Goal: Task Accomplishment & Management: Manage account settings

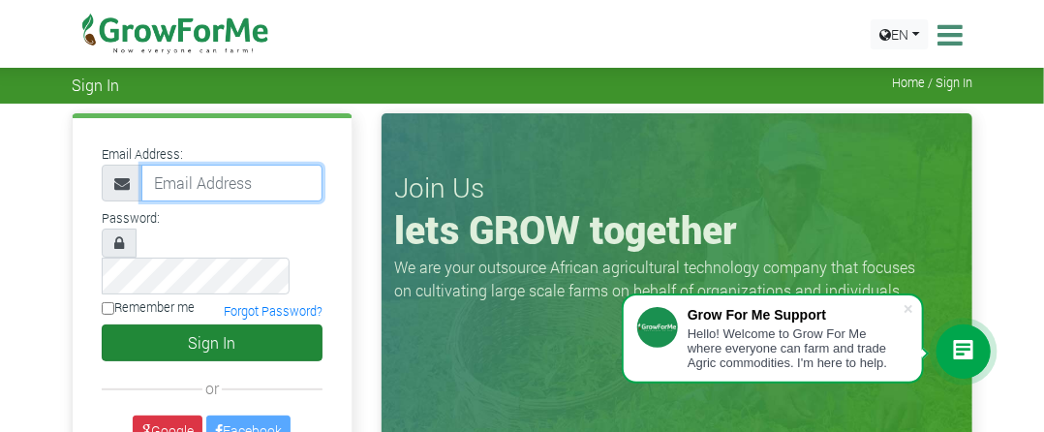
type input "rbakibinga@gmail.com"
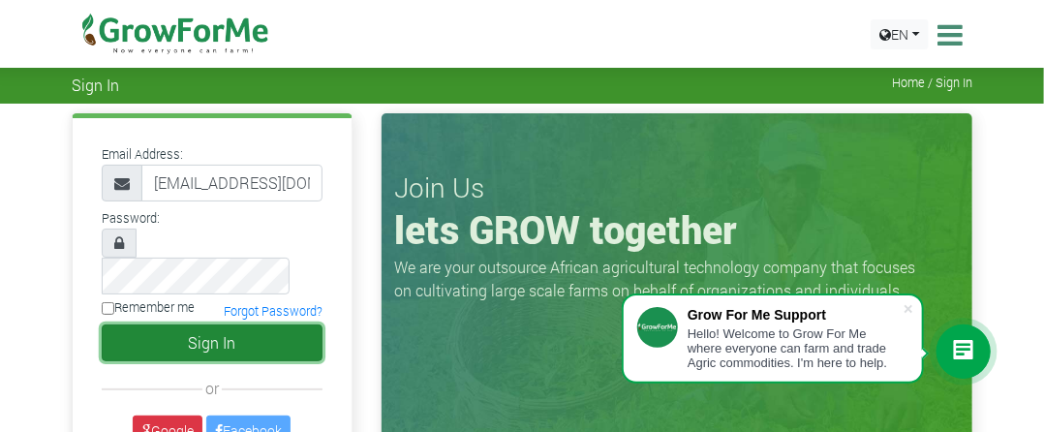
click at [209, 325] on button "Sign In" at bounding box center [212, 343] width 221 height 37
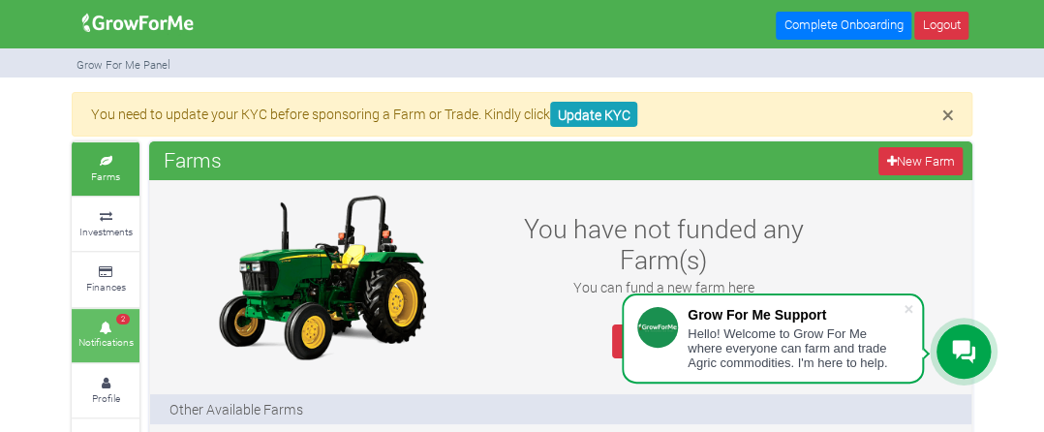
click at [102, 331] on link "2 Notifications" at bounding box center [106, 335] width 68 height 53
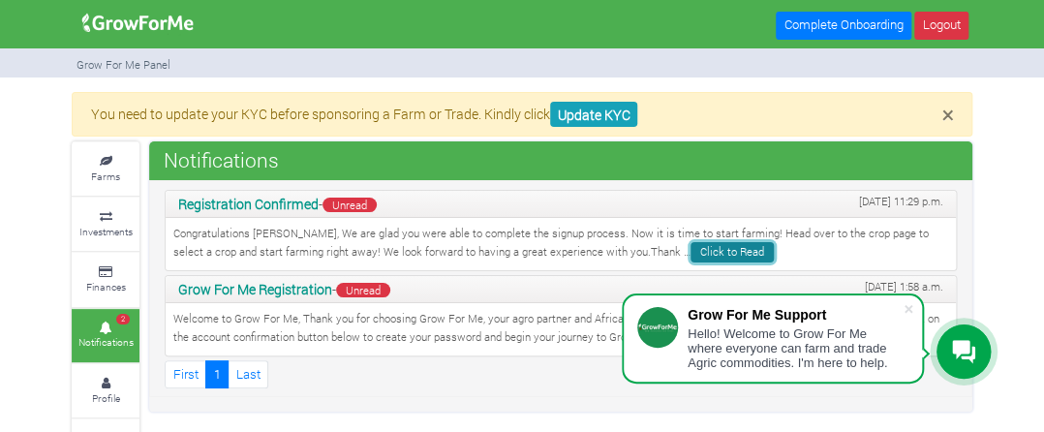
click at [691, 254] on link "Click to Read" at bounding box center [732, 252] width 83 height 20
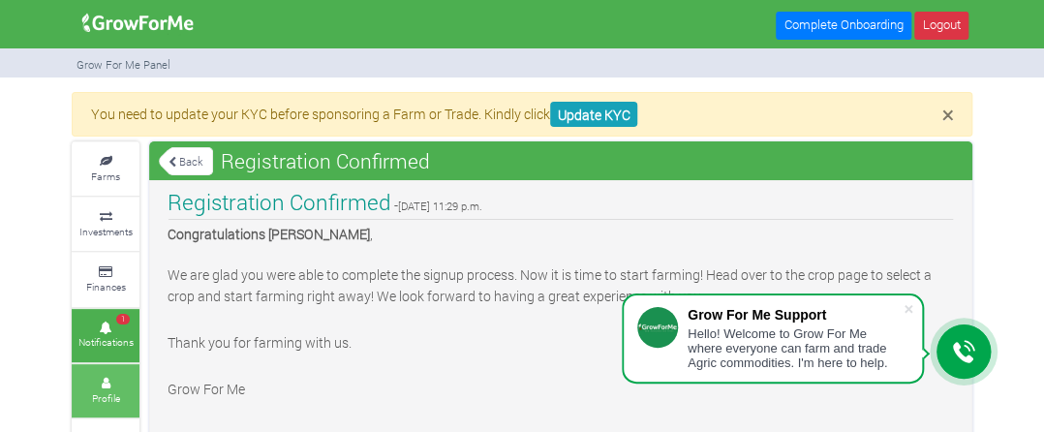
click at [93, 395] on small "Profile" at bounding box center [106, 398] width 28 height 14
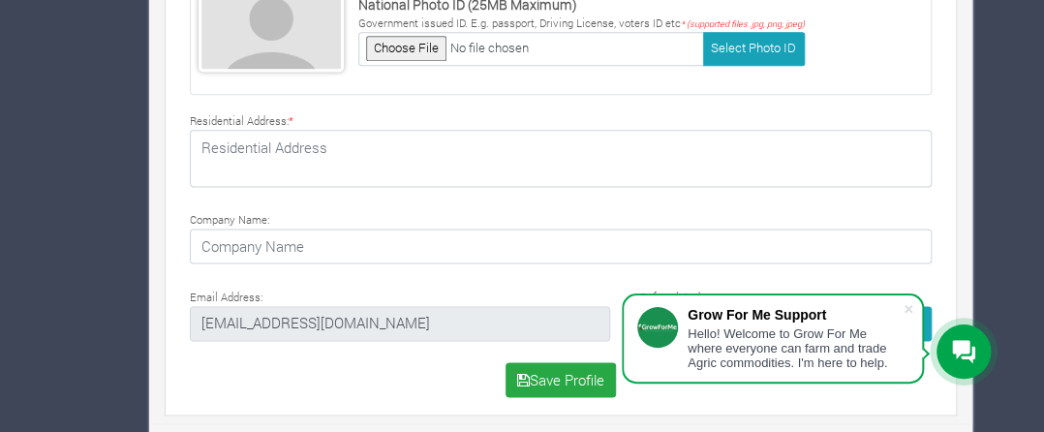
scroll to position [767, 0]
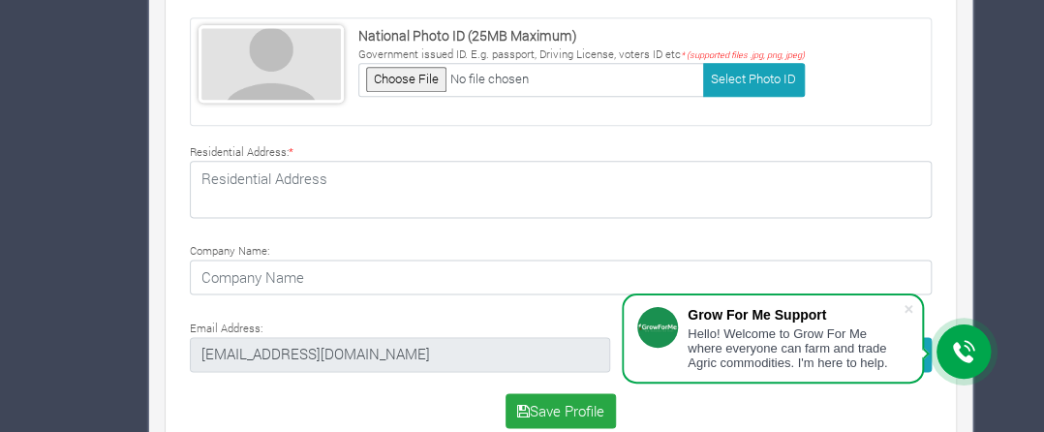
drag, startPoint x: 1052, startPoint y: 199, endPoint x: 1058, endPoint y: 244, distance: 45.9
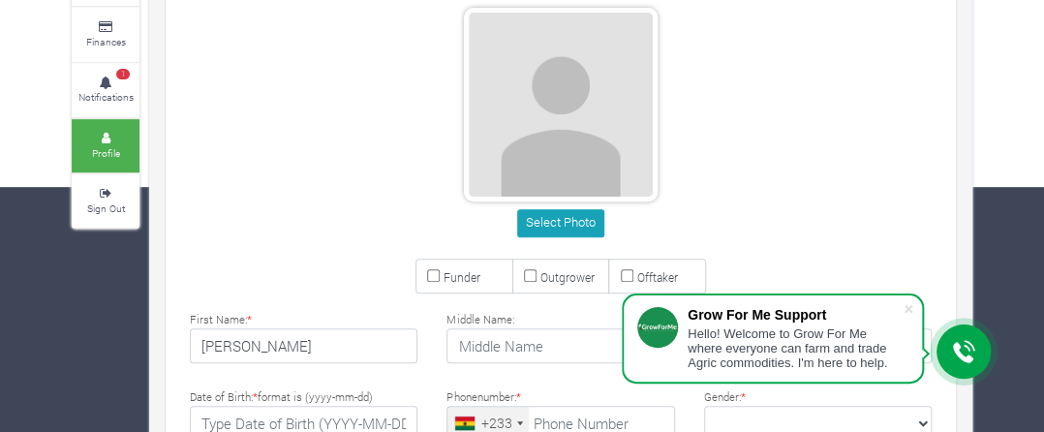
scroll to position [260, 0]
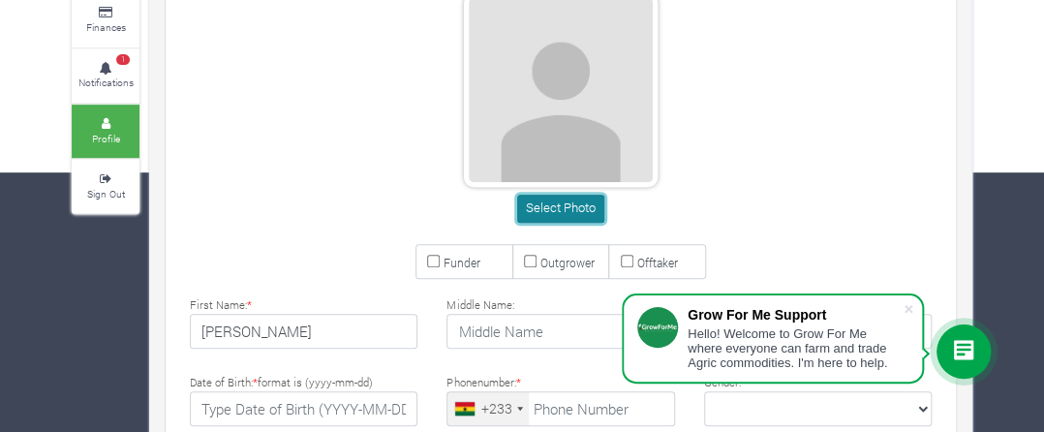
click at [573, 205] on button "Select Photo" at bounding box center [560, 209] width 86 height 28
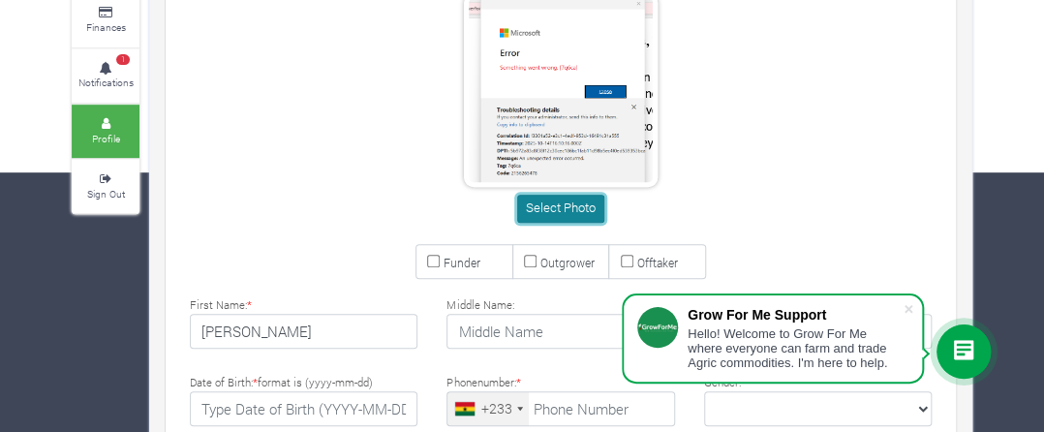
click at [562, 205] on button "Select Photo" at bounding box center [560, 209] width 86 height 28
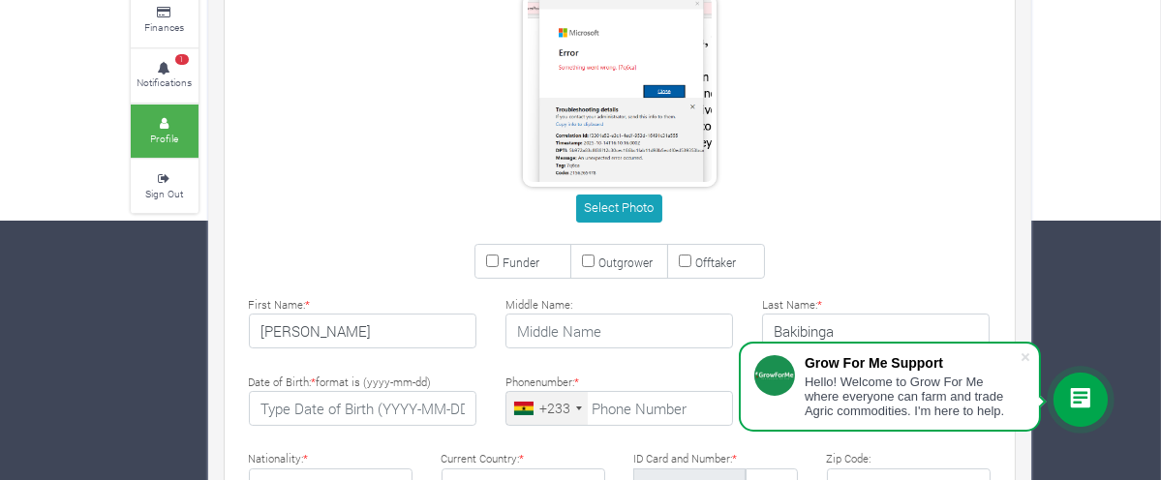
drag, startPoint x: 566, startPoint y: 201, endPoint x: 810, endPoint y: 224, distance: 245.2
click at [810, 224] on div "Select Photo" at bounding box center [620, 111] width 800 height 236
drag, startPoint x: 1154, startPoint y: 232, endPoint x: 1147, endPoint y: 166, distance: 67.2
drag, startPoint x: 1147, startPoint y: 166, endPoint x: 1153, endPoint y: 130, distance: 36.3
drag, startPoint x: 1153, startPoint y: 130, endPoint x: 774, endPoint y: 210, distance: 387.2
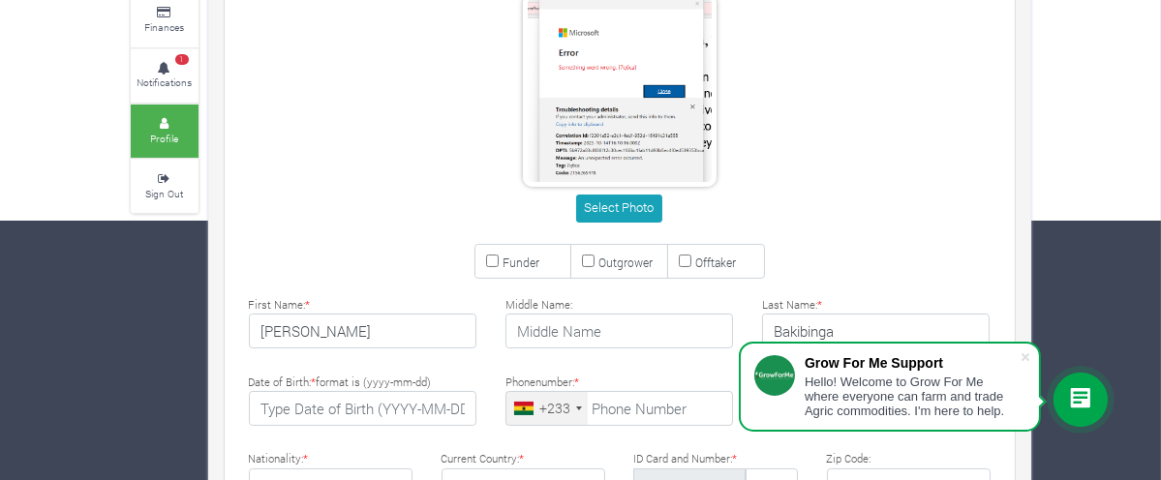
click at [774, 210] on div "Select Photo" at bounding box center [619, 209] width 771 height 28
click at [975, 108] on div "Select Photo" at bounding box center [620, 111] width 800 height 236
drag, startPoint x: 666, startPoint y: 53, endPoint x: 1076, endPoint y: 99, distance: 412.3
click at [1020, 99] on div "Select Photo" at bounding box center [620, 111] width 800 height 236
click at [136, 119] on icon at bounding box center [165, 124] width 58 height 10
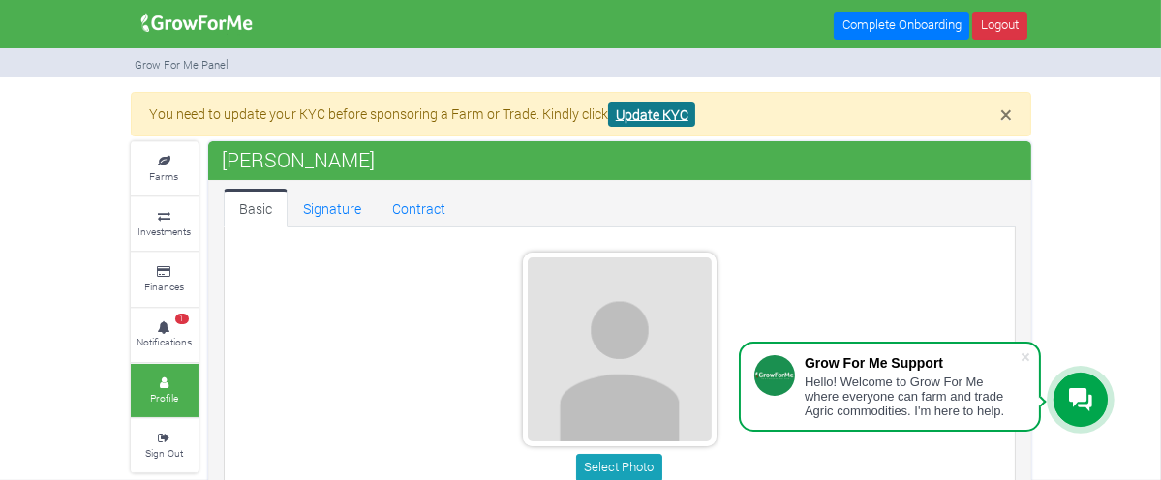
click at [608, 113] on link "Update KYC" at bounding box center [651, 115] width 87 height 26
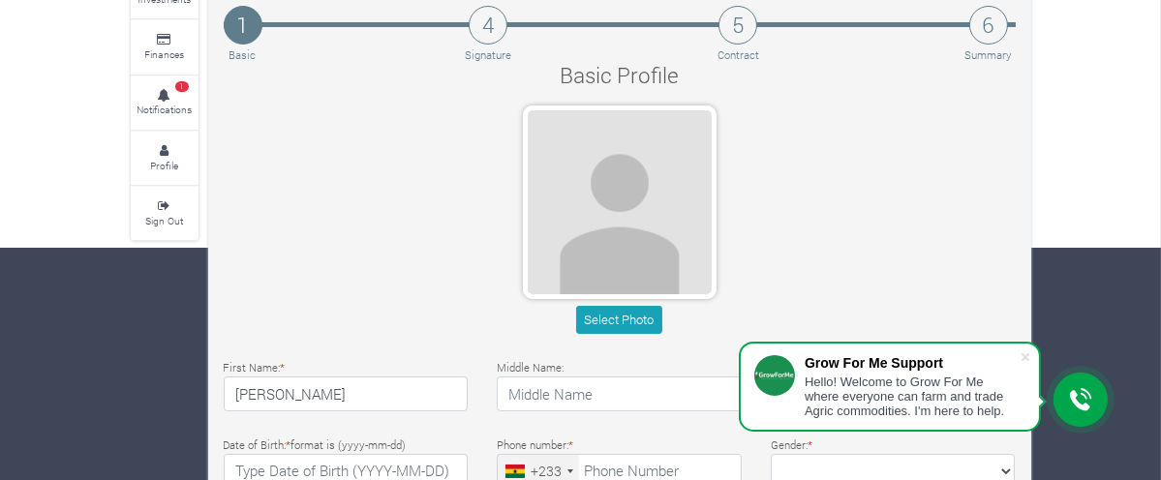
scroll to position [219, 0]
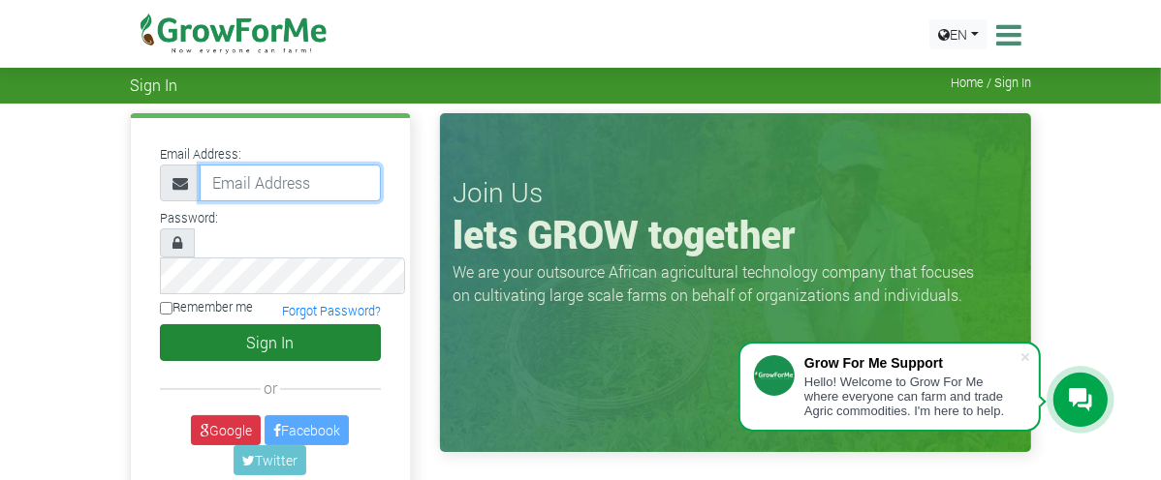
type input "[EMAIL_ADDRESS][DOMAIN_NAME]"
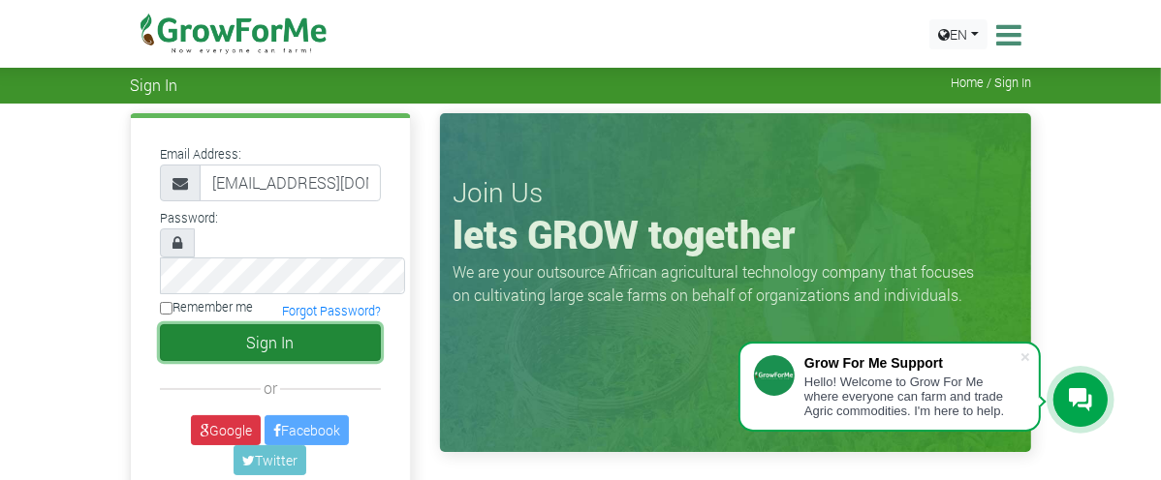
click at [212, 325] on button "Sign In" at bounding box center [270, 343] width 221 height 37
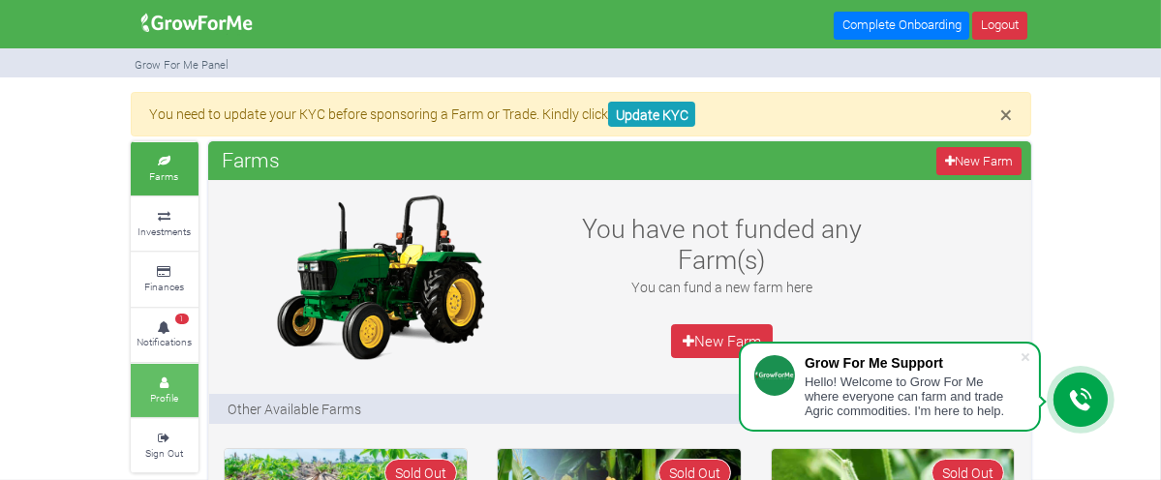
click at [136, 379] on icon at bounding box center [165, 384] width 58 height 10
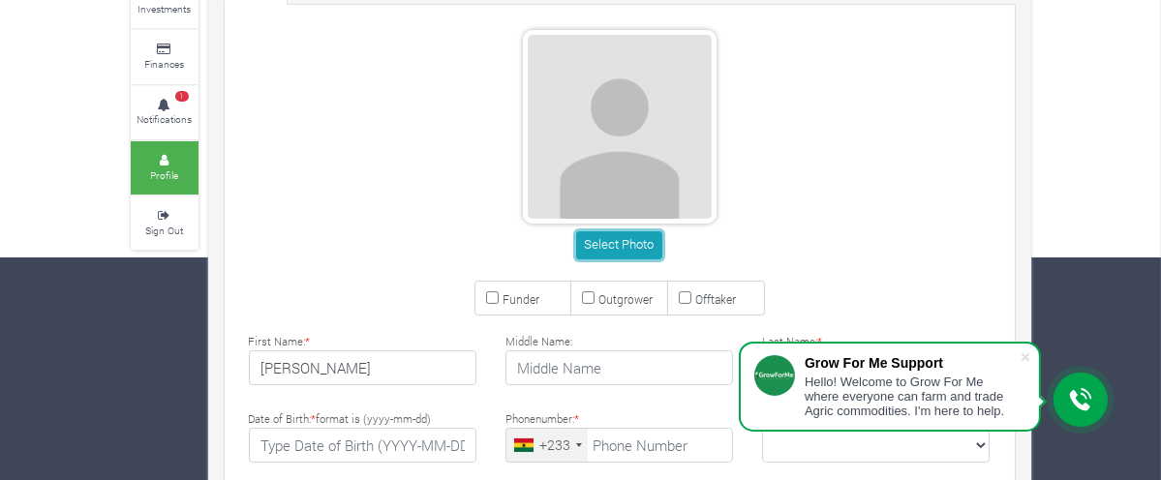
scroll to position [220, 0]
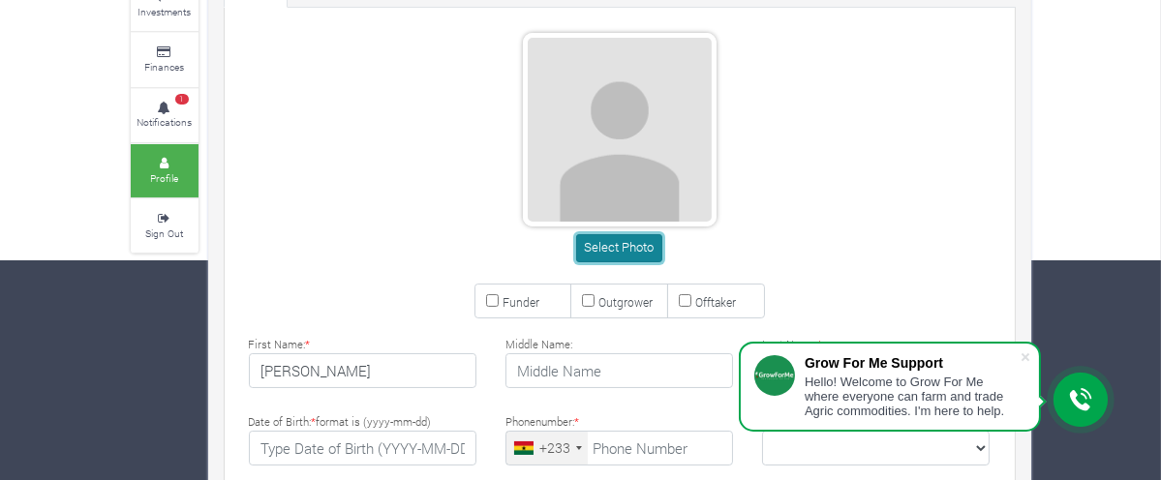
click at [612, 242] on button "Select Photo" at bounding box center [619, 248] width 86 height 28
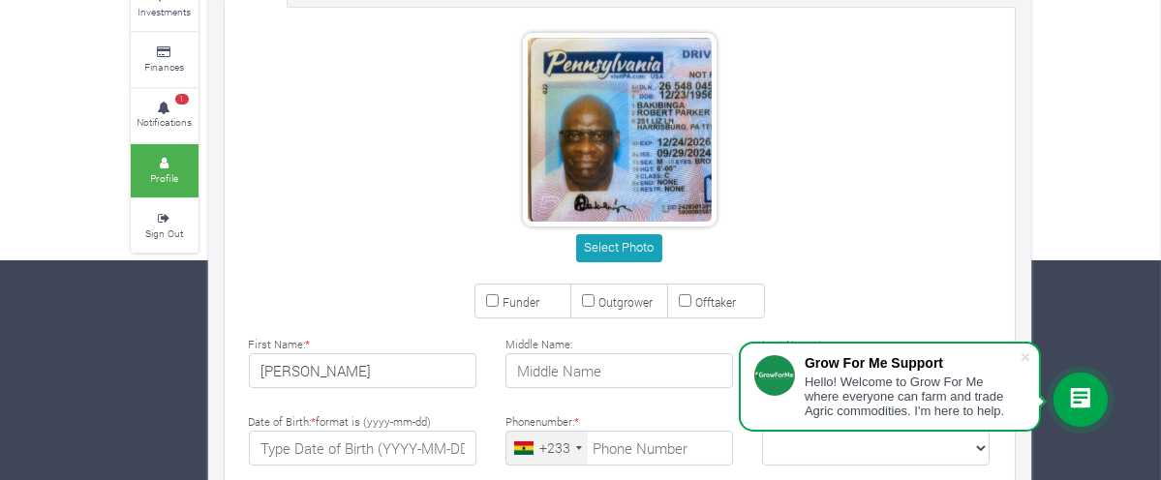
drag, startPoint x: 661, startPoint y: 123, endPoint x: 330, endPoint y: 139, distance: 330.7
click at [330, 139] on div "Select Photo" at bounding box center [620, 151] width 800 height 236
click at [1027, 356] on span at bounding box center [1025, 357] width 19 height 19
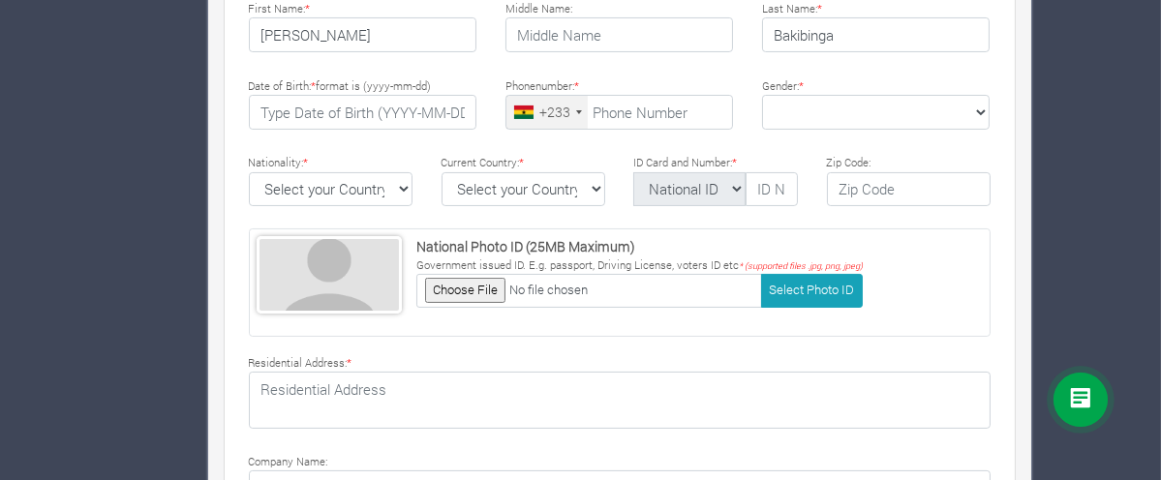
scroll to position [558, 0]
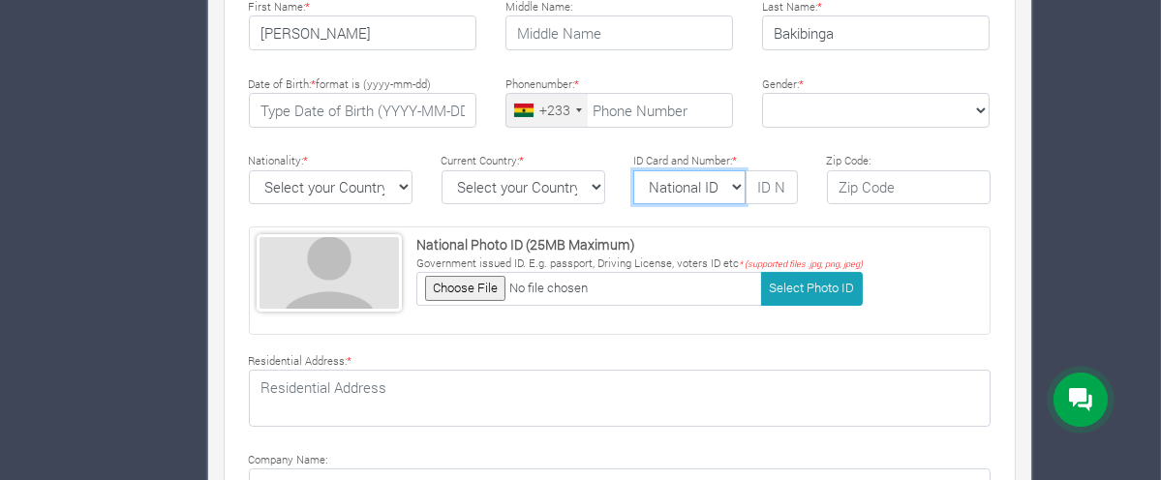
click at [740, 182] on select "National ID Ghana ID Passport Drivers" at bounding box center [690, 187] width 113 height 35
select select "Drivers"
click at [634, 170] on select "National ID Ghana ID Passport Drivers" at bounding box center [690, 187] width 113 height 35
click at [604, 192] on div "Current Country: * Select your Country Afghanistan Albania Algeria American Sam…" at bounding box center [523, 176] width 193 height 55
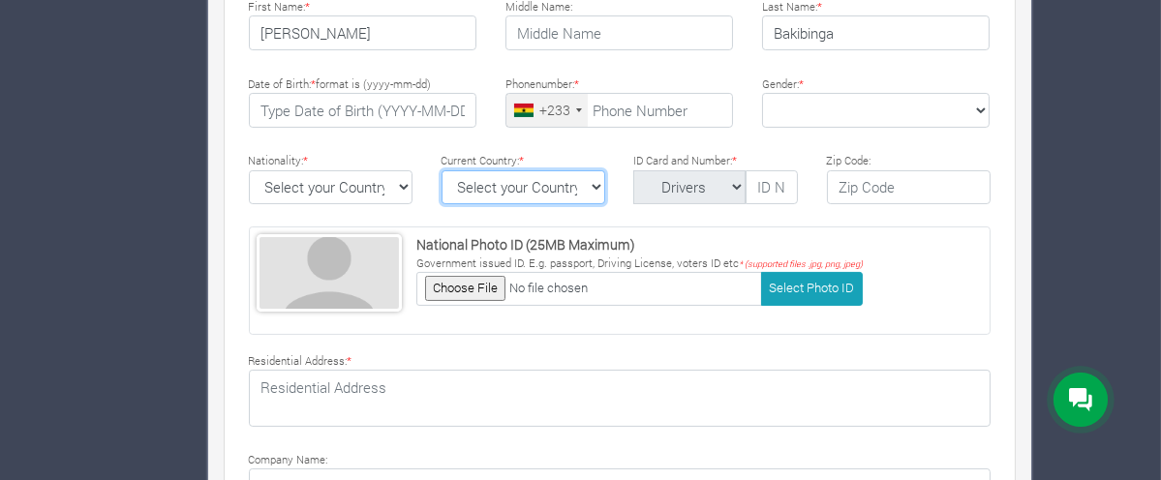
click at [599, 182] on select "Select your Country Afghanistan Albania Algeria American Samoa Andorra Angola A…" at bounding box center [524, 187] width 164 height 35
select select "United States of America"
click at [442, 170] on select "Select your Country Afghanistan Albania Algeria American Samoa Andorra Angola A…" at bounding box center [524, 187] width 164 height 35
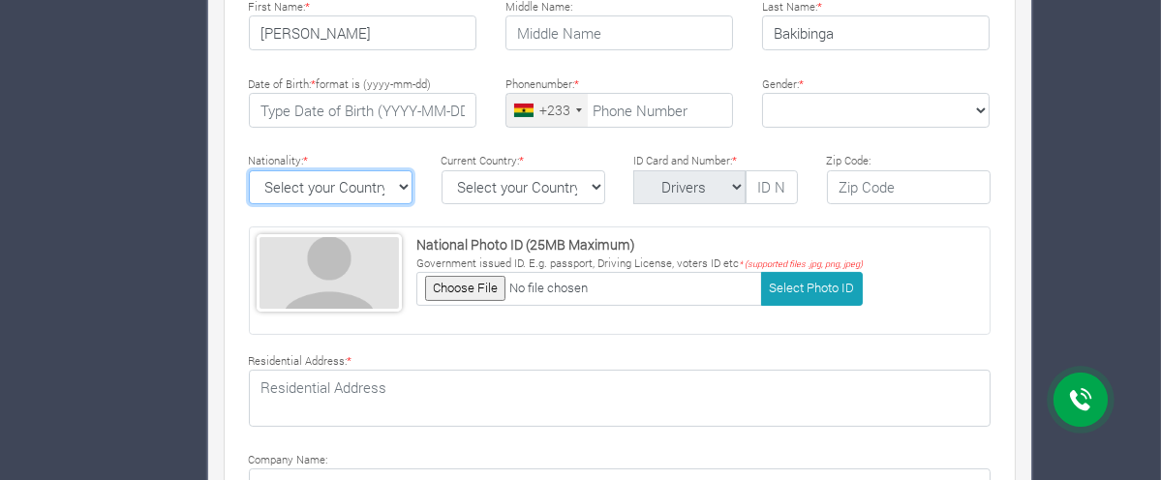
click at [343, 190] on select "Select your Country Afghanistan Albania Algeria American Samoa Andorra Angola A…" at bounding box center [331, 187] width 164 height 35
select select "United States of America"
click at [249, 170] on select "Select your Country Afghanistan Albania Algeria American Samoa Andorra Angola A…" at bounding box center [331, 187] width 164 height 35
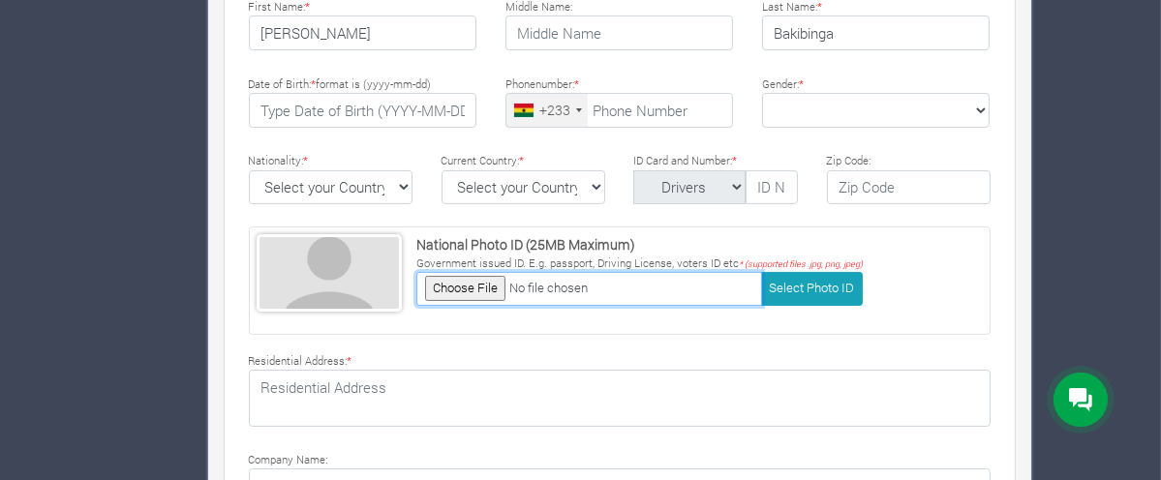
click at [417, 290] on input "file" at bounding box center [590, 289] width 346 height 34
type input "C:\fakepath\unnamed.jpg"
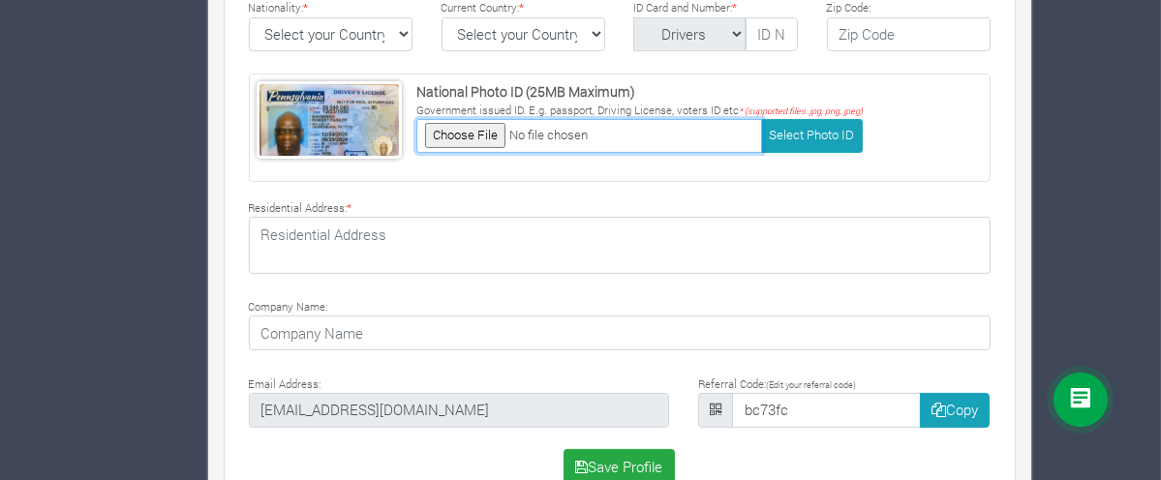
scroll to position [753, 0]
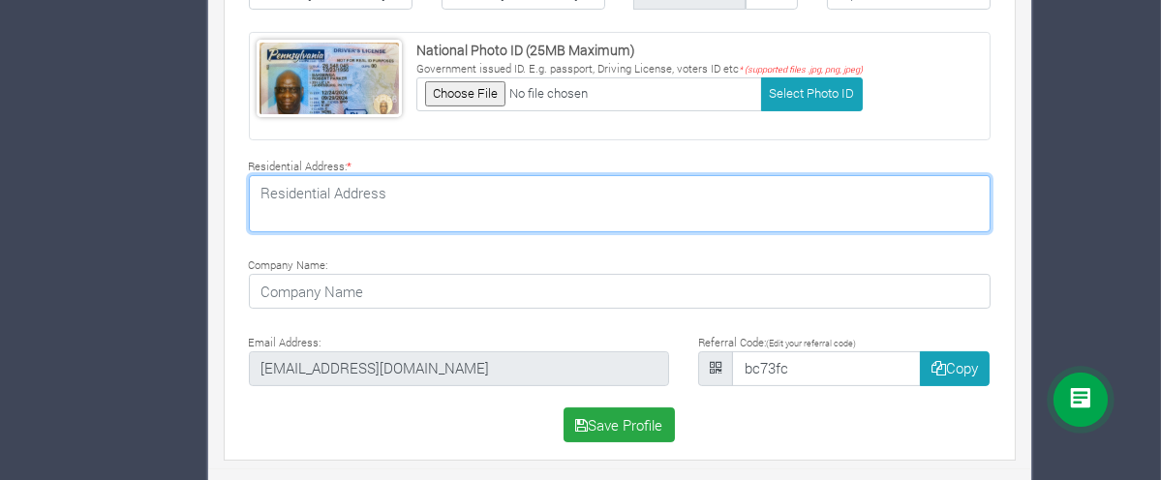
click at [292, 206] on textarea at bounding box center [620, 203] width 742 height 56
type textarea "251 Liz Lane"
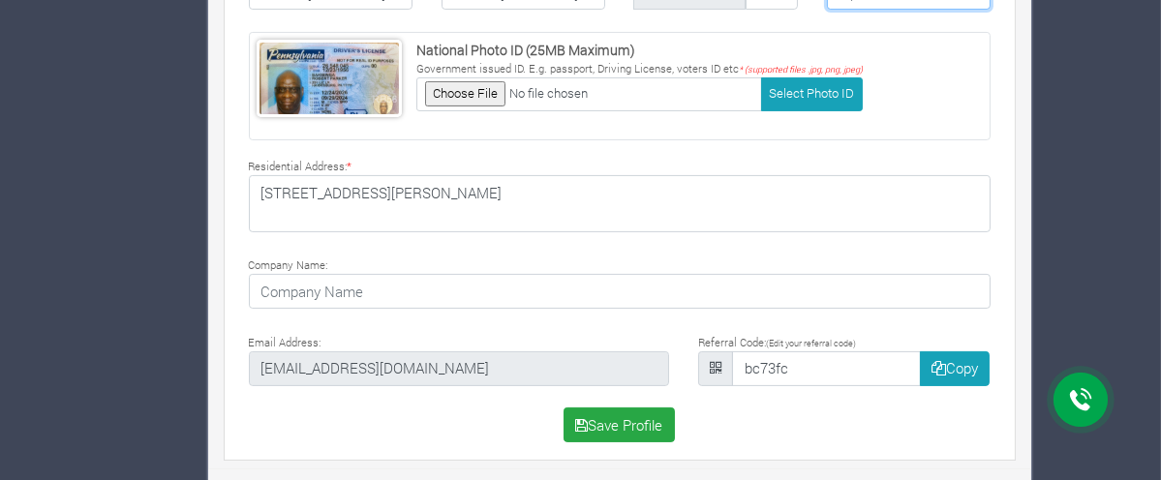
type input "17111"
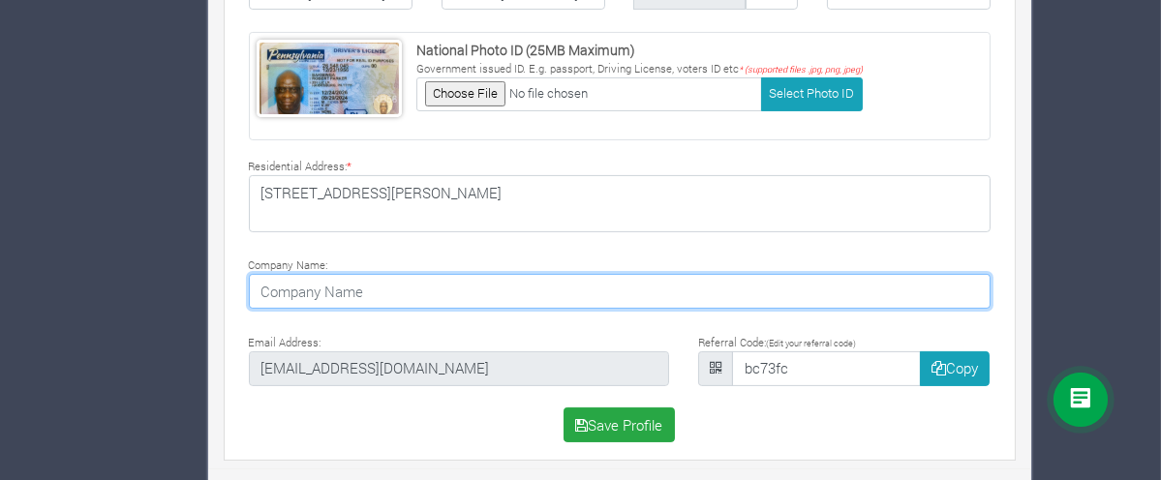
click at [288, 287] on input at bounding box center [620, 291] width 742 height 35
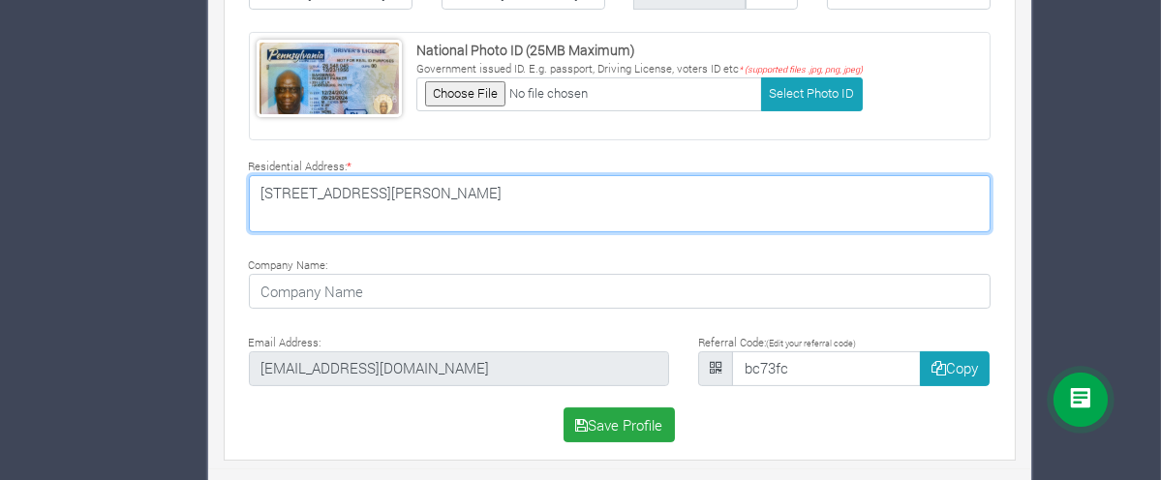
click at [271, 192] on textarea "251 Liz Lane" at bounding box center [620, 203] width 742 height 56
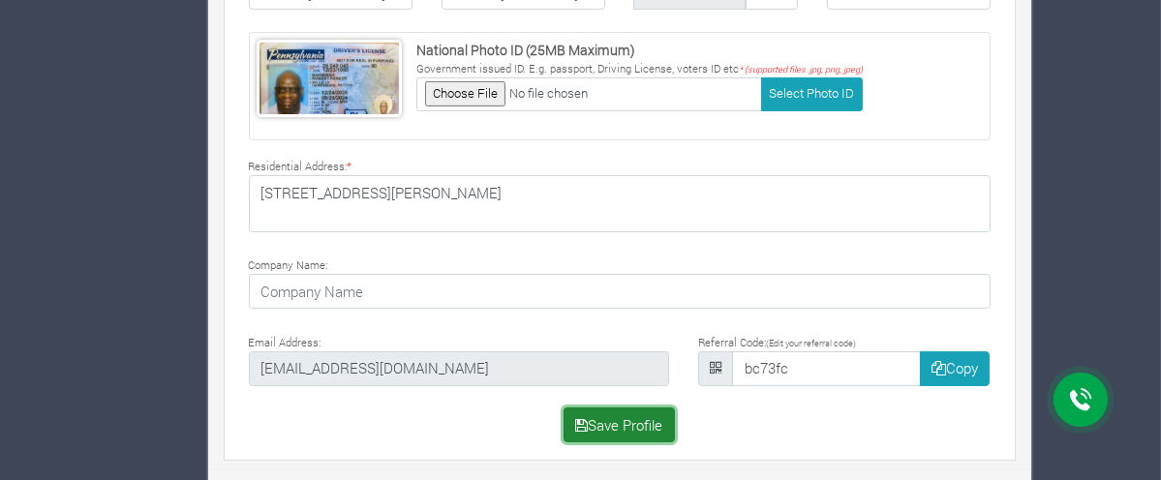
click at [617, 420] on button "Save Profile" at bounding box center [619, 425] width 111 height 35
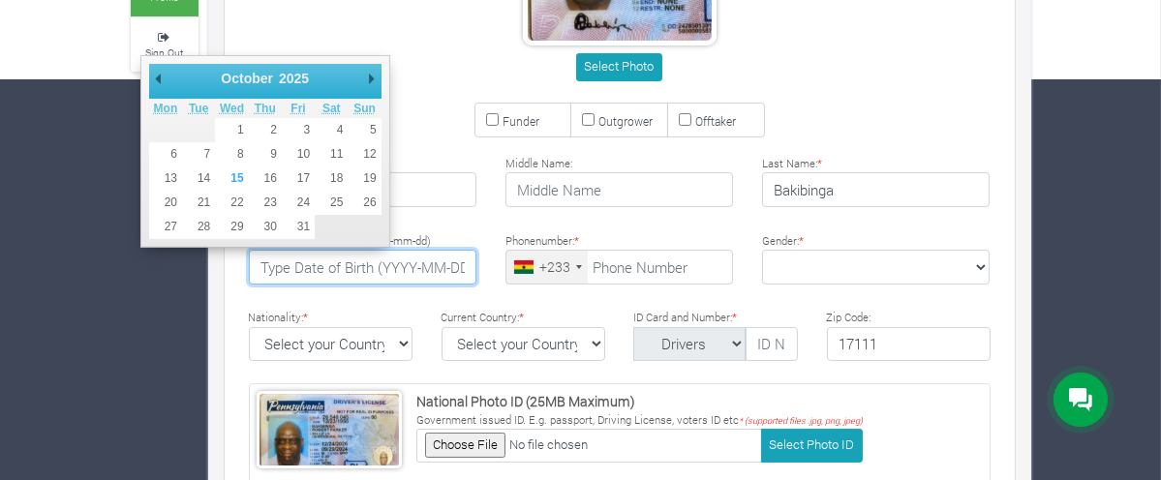
scroll to position [394, 0]
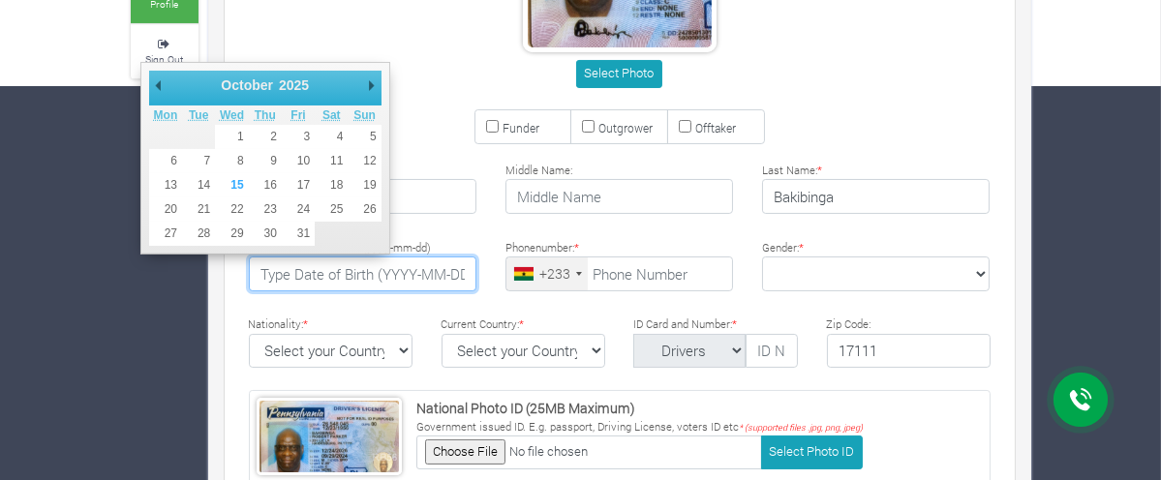
click at [249, 272] on input "text" at bounding box center [363, 274] width 228 height 35
type input "1"
type input "1956-12-23"
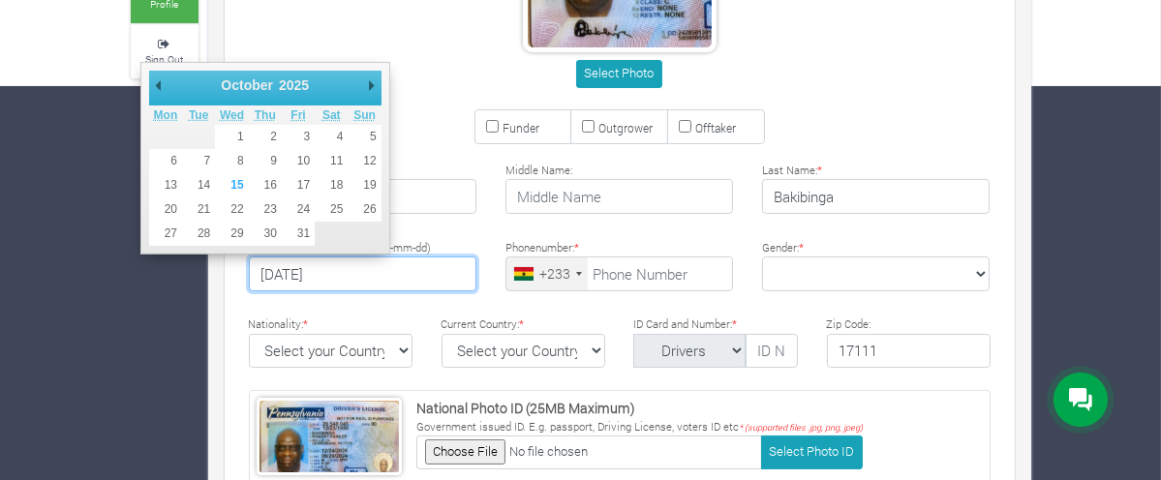
click at [265, 303] on div "Select Photo Funder Outgrower Offtaker * * *" at bounding box center [620, 326] width 800 height 966
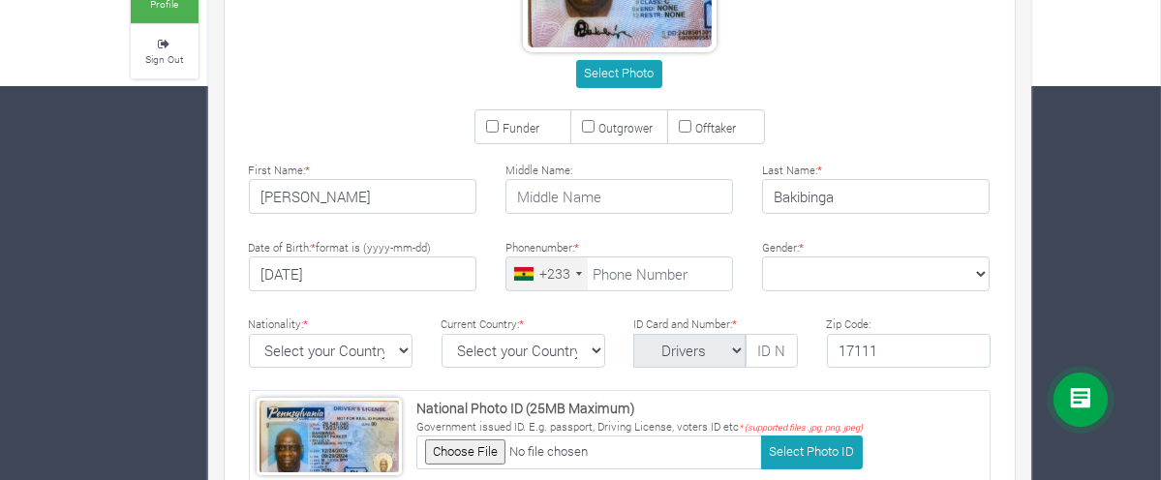
click at [576, 272] on div at bounding box center [579, 274] width 6 height 4
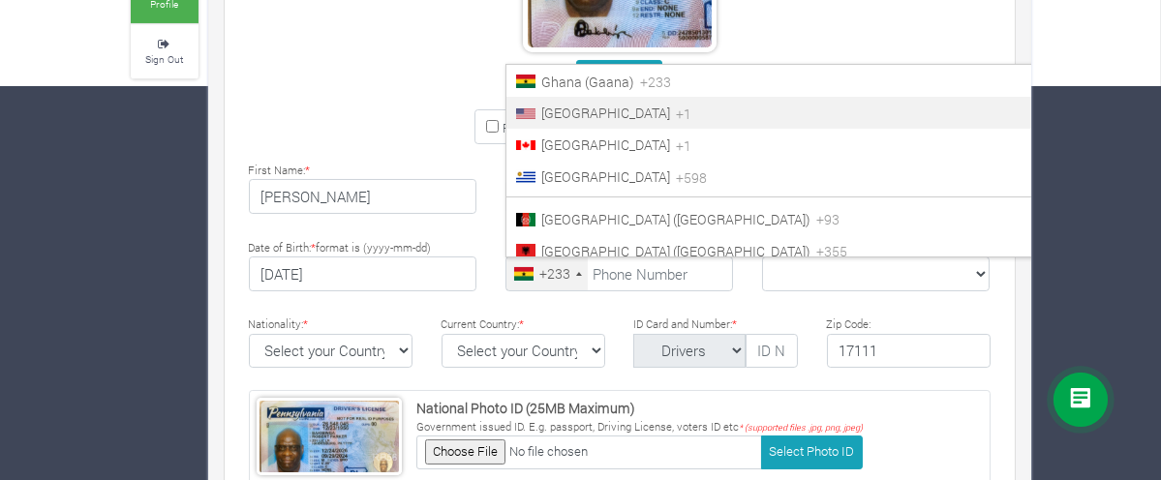
click at [542, 112] on span "United States" at bounding box center [606, 113] width 129 height 18
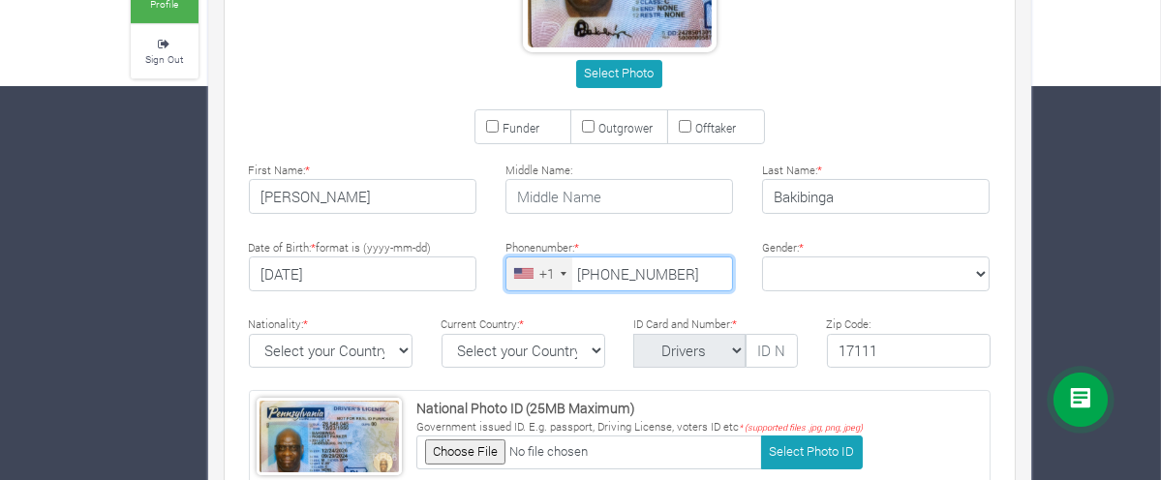
type input "223-246-0636"
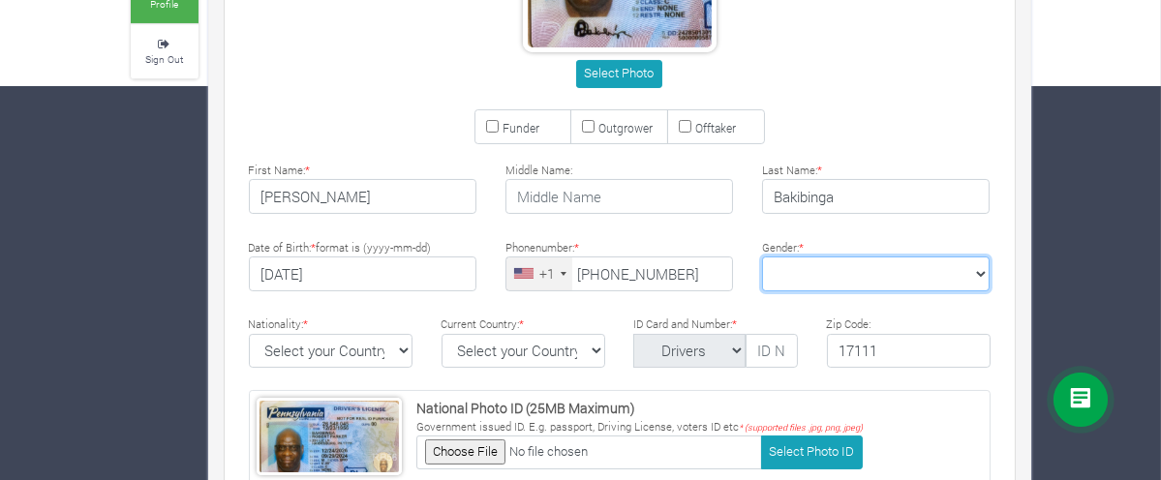
click at [990, 265] on select "Female Male" at bounding box center [876, 274] width 228 height 35
select select "Male"
click at [801, 257] on select "Female Male" at bounding box center [876, 274] width 228 height 35
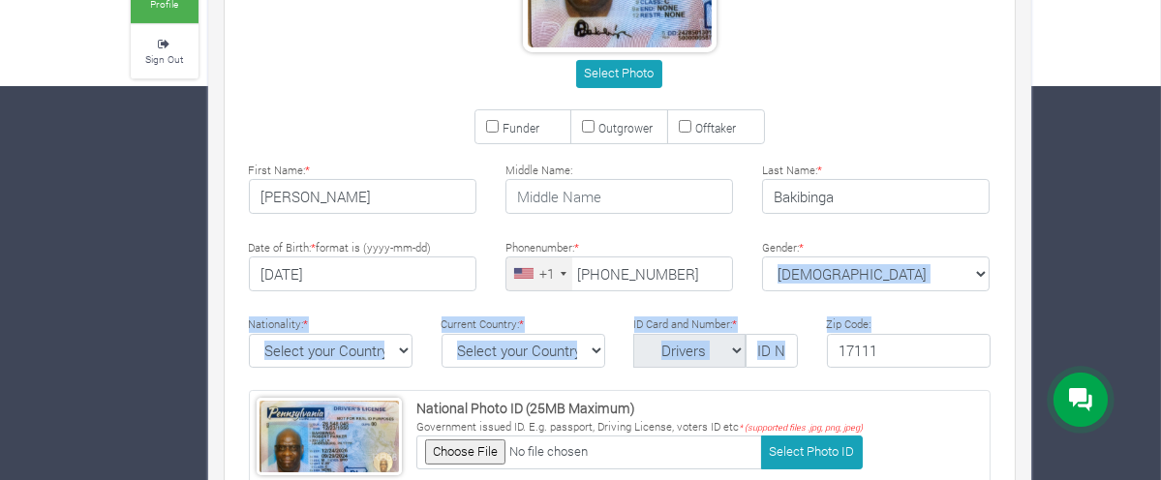
drag, startPoint x: 1154, startPoint y: 246, endPoint x: 1147, endPoint y: 307, distance: 61.4
click at [1046, 307] on div "× You need to update your KYC before sponsoring a Farm or Trade. Kindly click U…" at bounding box center [581, 270] width 930 height 1145
click at [1020, 229] on div "Select Photo Funder Outgrower Offtaker * * *" at bounding box center [620, 326] width 800 height 966
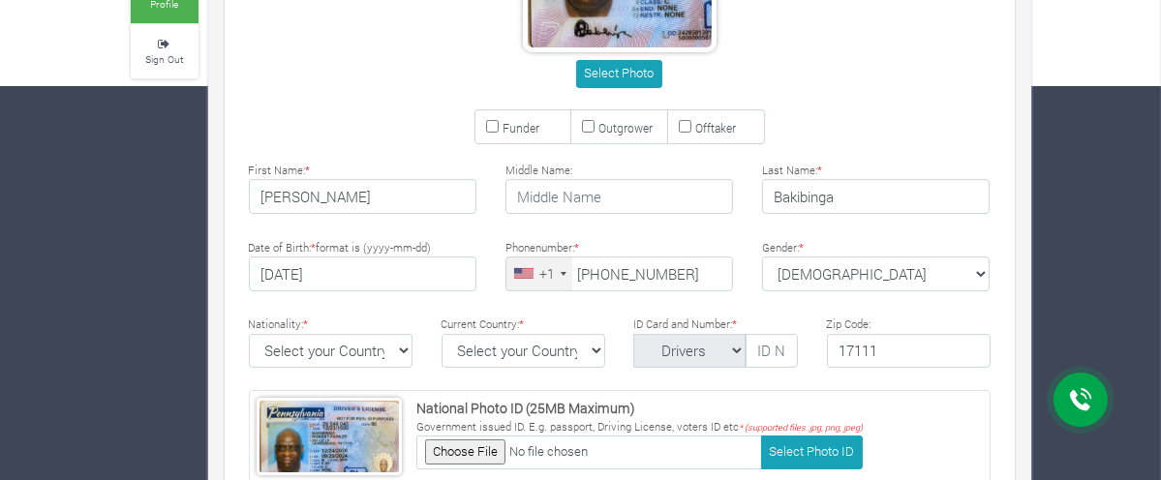
click at [1031, 415] on div "Basic Signature Contract Select Photo Funder" at bounding box center [619, 307] width 821 height 1025
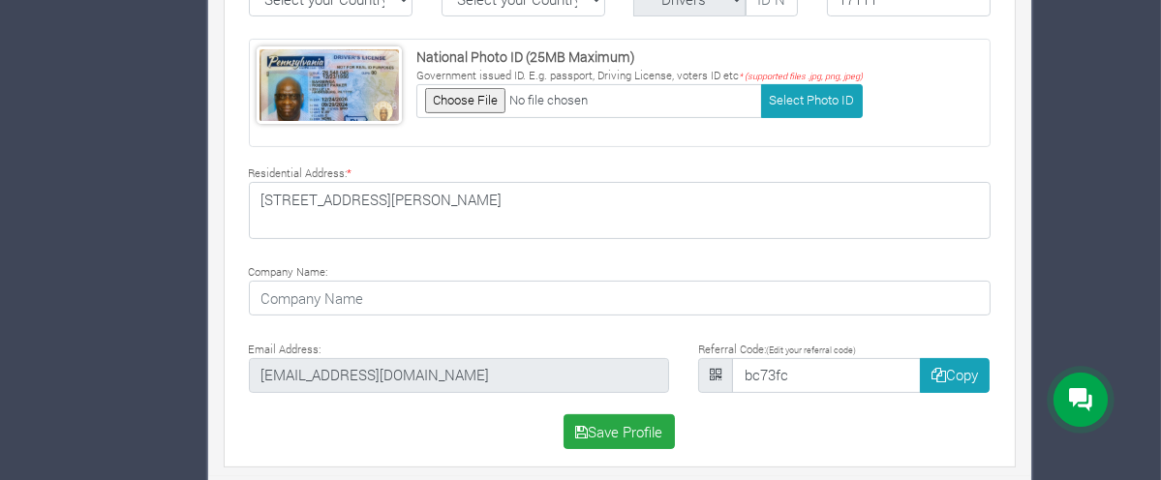
scroll to position [753, 0]
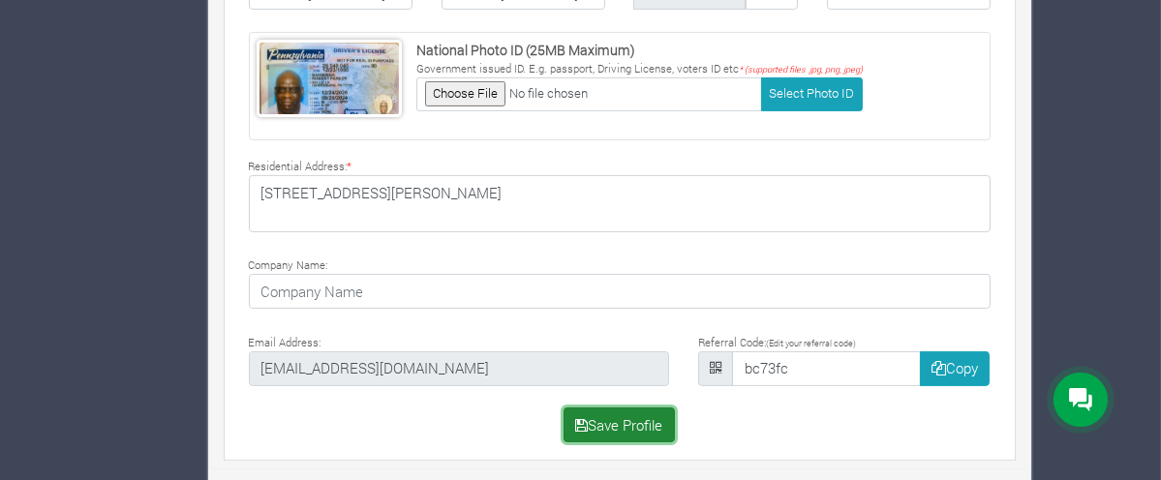
click at [623, 420] on button "Save Profile" at bounding box center [619, 425] width 111 height 35
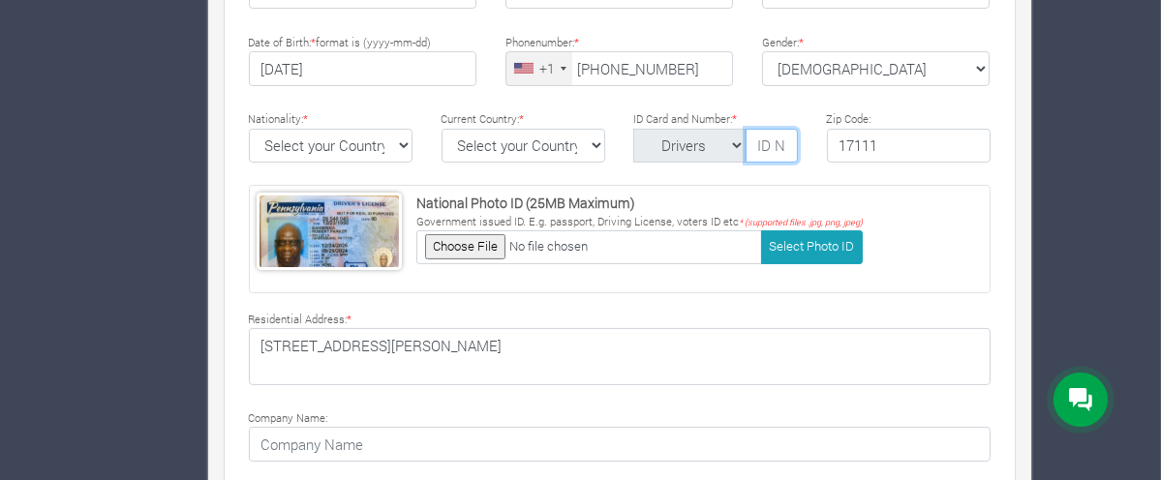
scroll to position [589, 0]
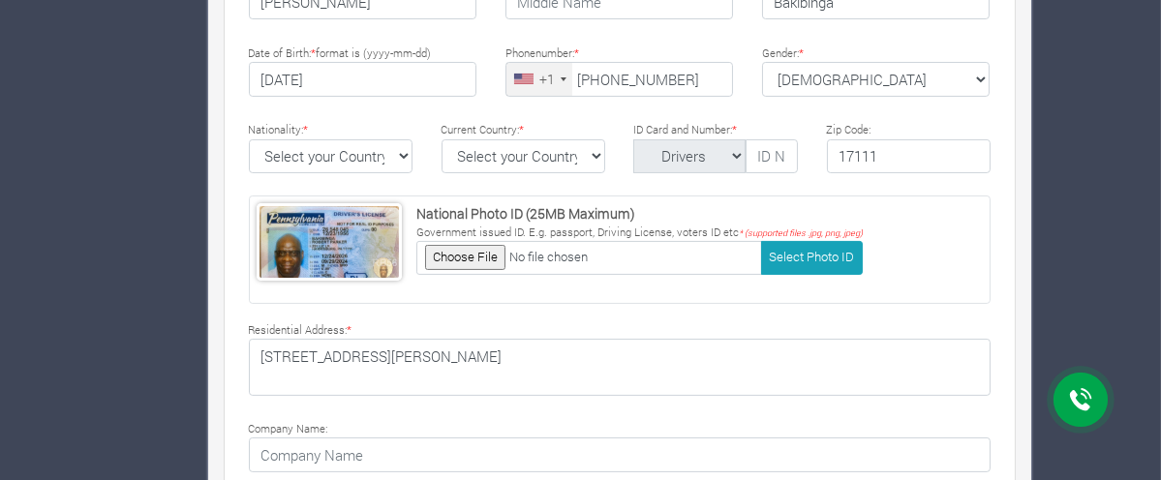
click at [1020, 102] on div "Date of Birth: * format is (yyyy-mm-dd) 1956-12-23 Phonenumber: * +1 Ghana (Gaa…" at bounding box center [620, 73] width 800 height 63
click at [761, 153] on input "text" at bounding box center [771, 156] width 51 height 35
type input "26548045"
click at [1020, 313] on div "Select Photo Funder Outgrower Offtaker * * *" at bounding box center [620, 131] width 800 height 966
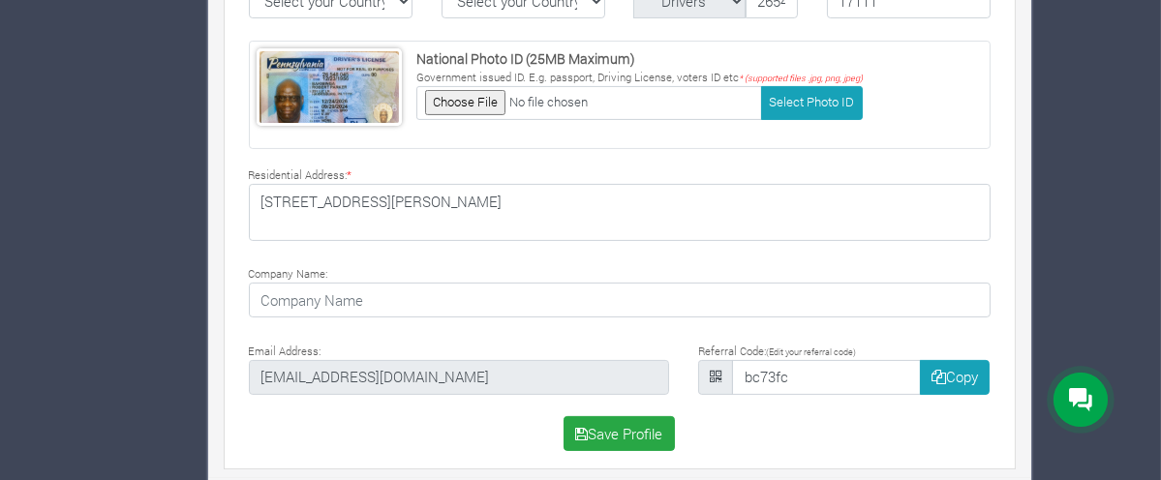
scroll to position [753, 0]
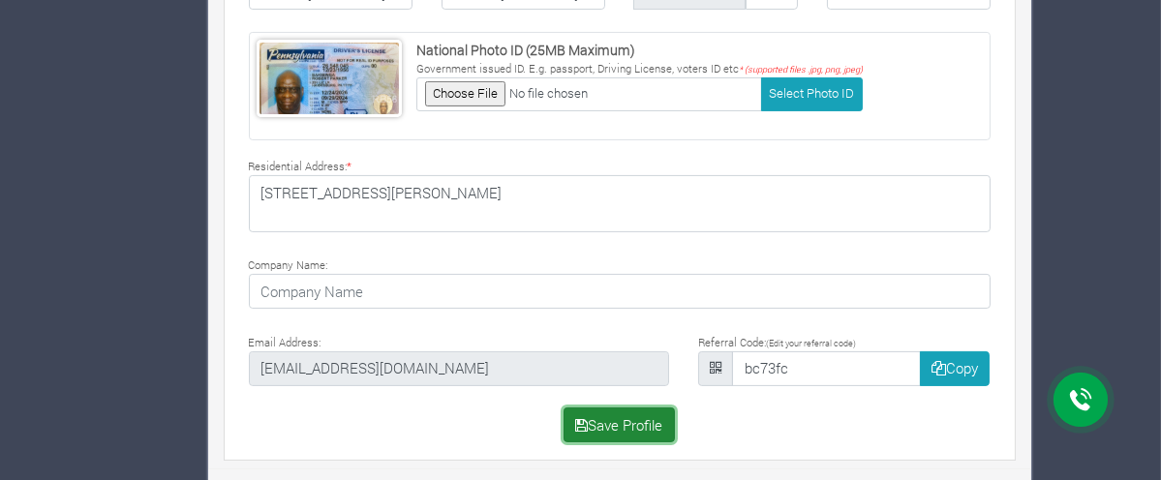
click at [640, 413] on button "Save Profile" at bounding box center [619, 425] width 111 height 35
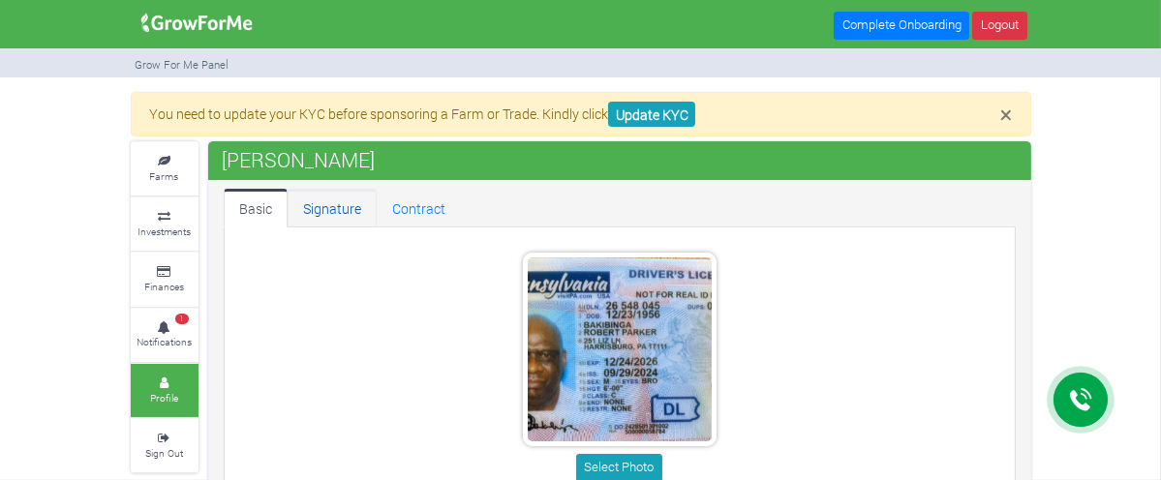
click at [288, 207] on link "Signature" at bounding box center [332, 208] width 89 height 39
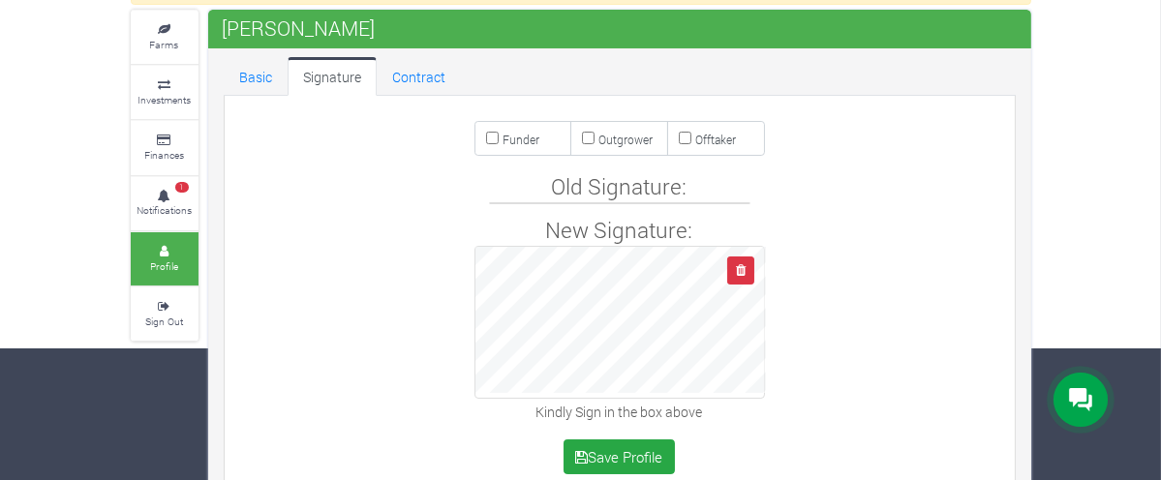
scroll to position [165, 0]
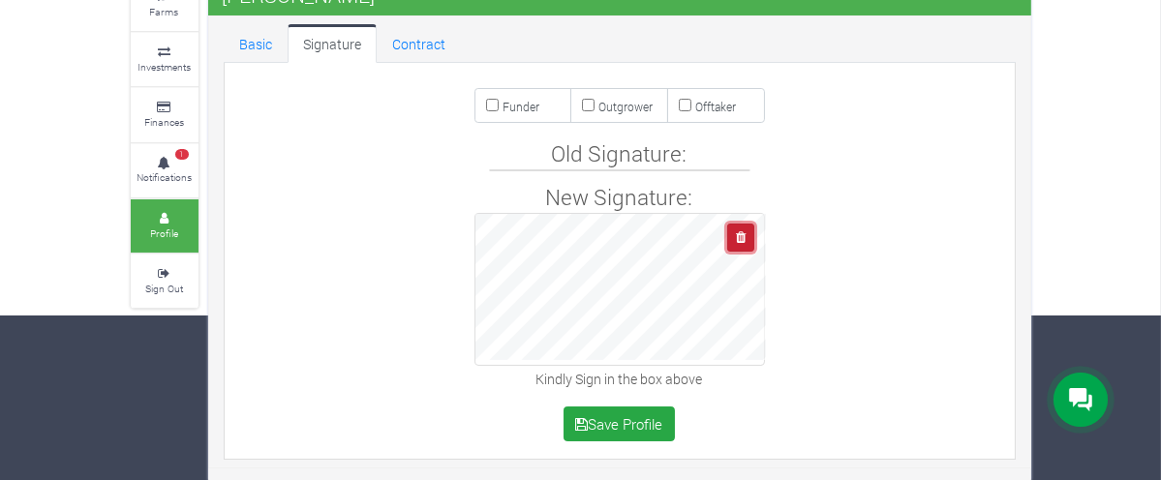
click at [738, 235] on icon "button" at bounding box center [741, 238] width 10 height 13
click at [739, 233] on icon "button" at bounding box center [741, 238] width 10 height 13
click at [742, 236] on icon "button" at bounding box center [741, 238] width 10 height 13
click at [580, 201] on h4 "New Signature:" at bounding box center [619, 197] width 765 height 26
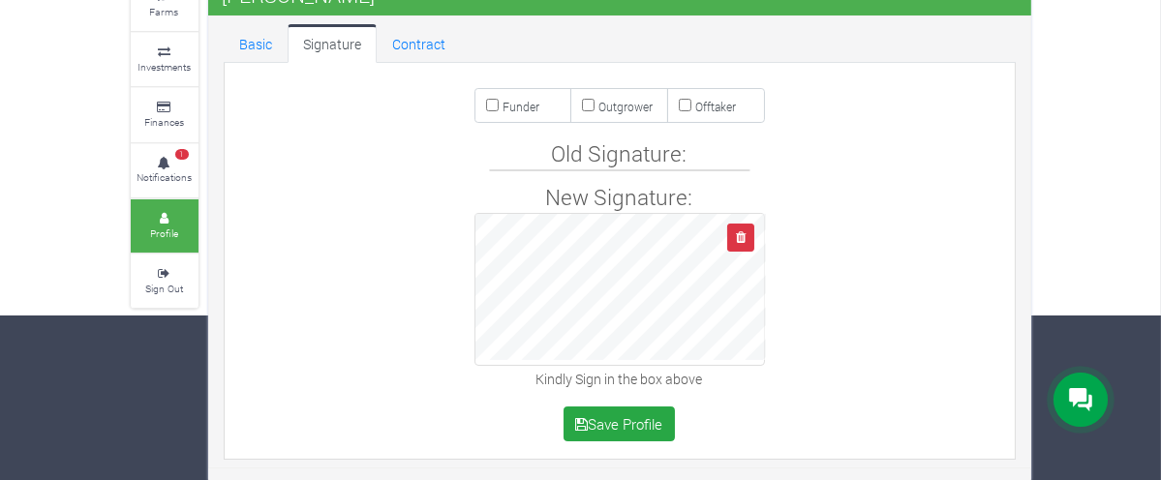
click at [578, 154] on h4 "Old Signature:" at bounding box center [620, 153] width 256 height 26
click at [588, 156] on h4 "Old Signature:" at bounding box center [620, 153] width 256 height 26
click at [695, 160] on h4 "Old Signature:" at bounding box center [620, 153] width 256 height 26
click at [490, 104] on input "Funder" at bounding box center [492, 105] width 13 height 13
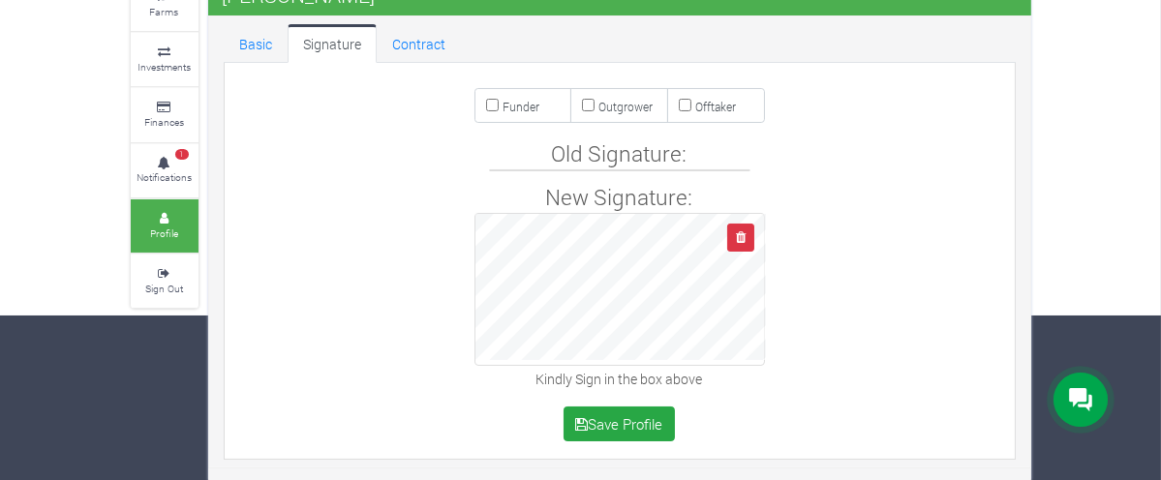
checkbox input "true"
click at [377, 40] on link "Contract" at bounding box center [419, 43] width 84 height 39
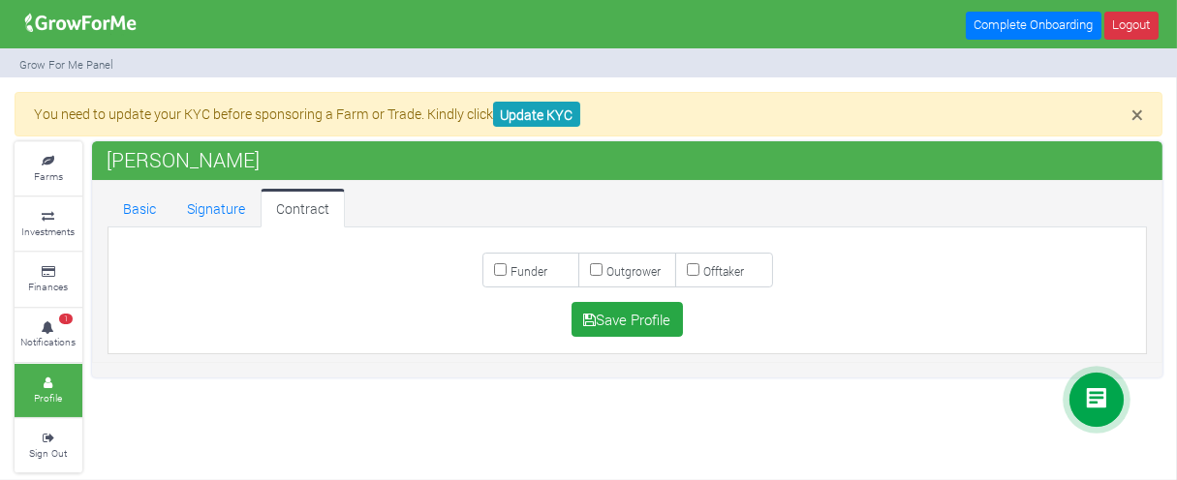
click at [497, 268] on input "Funder" at bounding box center [500, 269] width 13 height 13
checkbox input "true"
drag, startPoint x: 1000, startPoint y: 424, endPoint x: 506, endPoint y: 438, distance: 494.2
click at [506, 438] on div "× You need to update your KYC before sponsoring a Farm or Trade. Kindly click U…" at bounding box center [588, 283] width 1177 height 382
click at [198, 207] on link "Signature" at bounding box center [215, 208] width 89 height 39
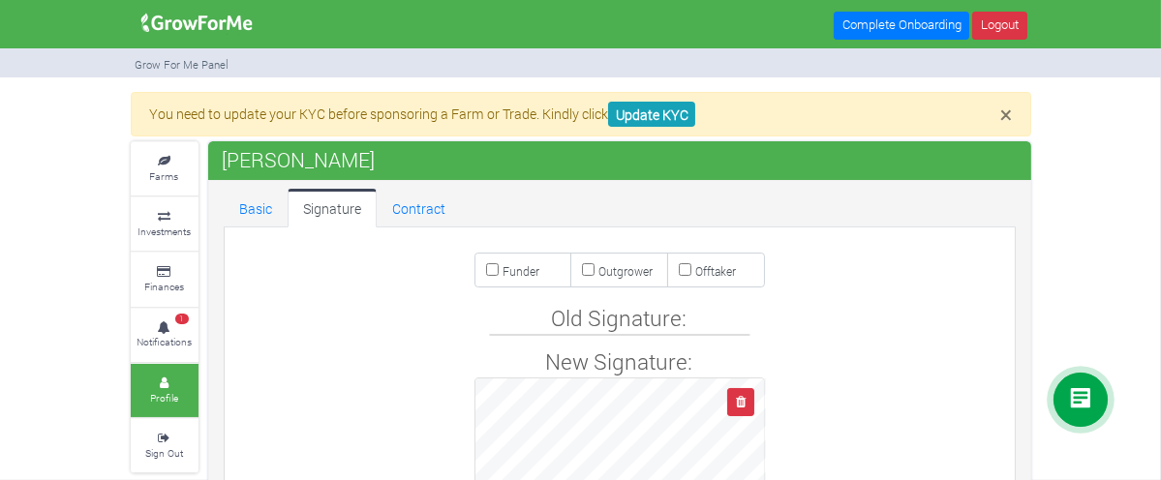
click at [491, 269] on input "Funder" at bounding box center [492, 269] width 13 height 13
checkbox input "true"
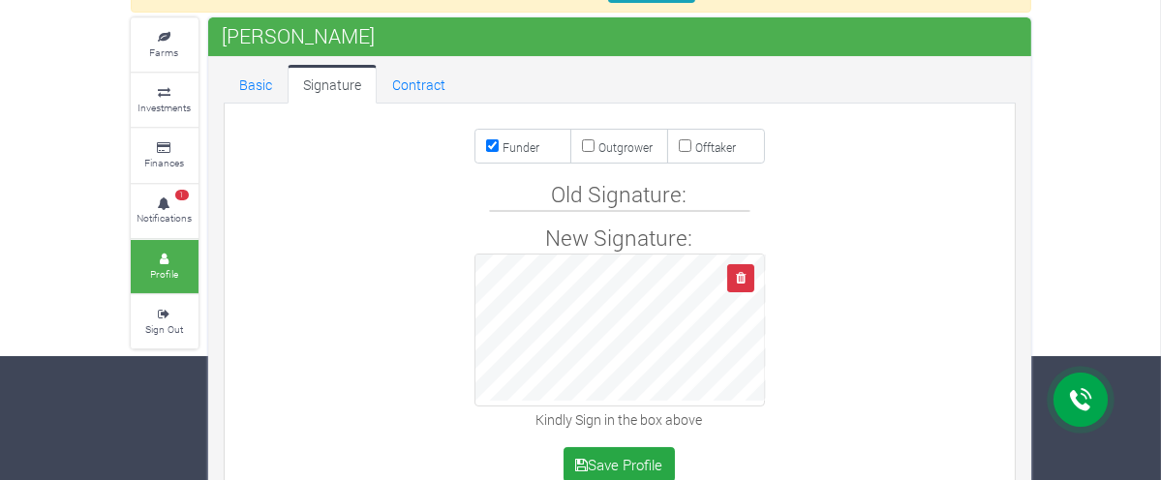
scroll to position [165, 0]
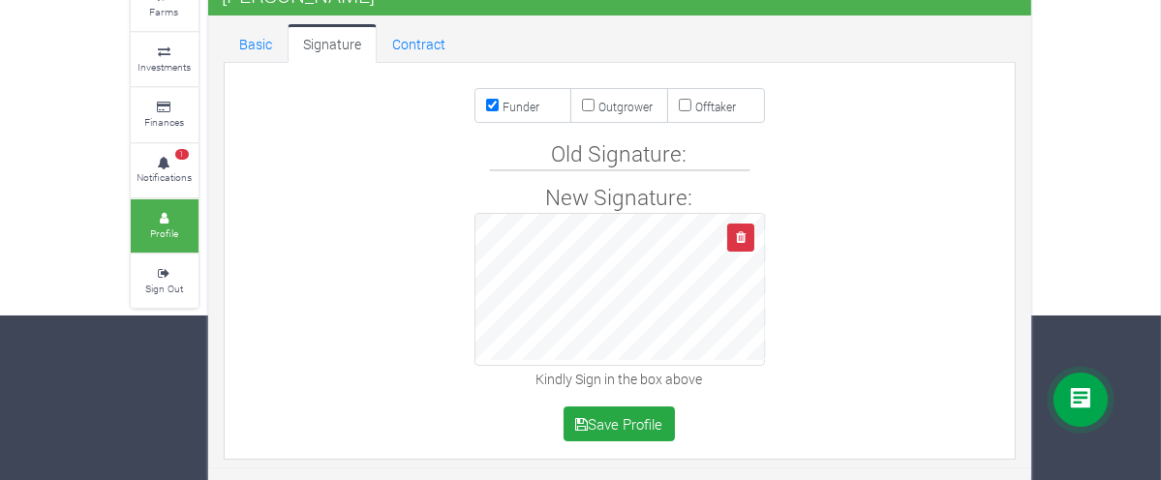
click at [532, 146] on div "Funder Outgrower Offtaker Old Signature: New Signature: Save Profile" at bounding box center [620, 261] width 800 height 377
click at [731, 238] on button "button" at bounding box center [741, 238] width 26 height 28
click at [746, 239] on button "button" at bounding box center [741, 238] width 26 height 28
click at [744, 241] on icon "button" at bounding box center [741, 238] width 10 height 13
click at [742, 235] on icon "button" at bounding box center [741, 238] width 10 height 13
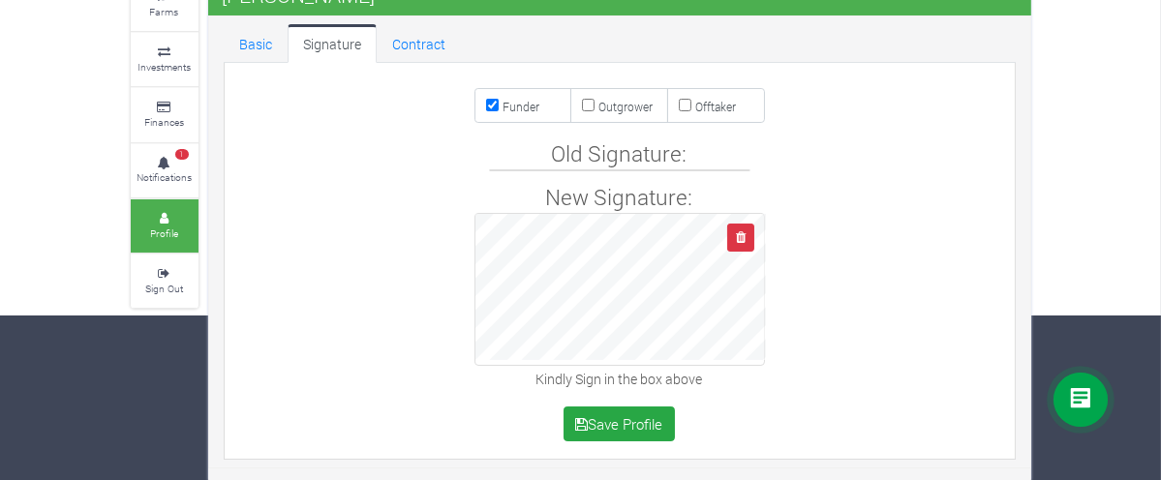
drag, startPoint x: 1169, startPoint y: 173, endPoint x: 790, endPoint y: 32, distance: 404.3
click at [790, 32] on ul "Basic Signature Contract" at bounding box center [620, 43] width 792 height 39
click at [913, 119] on div "Funder Outgrower Offtaker" at bounding box center [620, 105] width 800 height 35
drag, startPoint x: 1156, startPoint y: 325, endPoint x: 1150, endPoint y: 254, distance: 71.9
click at [1046, 254] on div "× You need to update your KYC before sponsoring a Farm or Trade. Kindly click U…" at bounding box center [581, 205] width 930 height 556
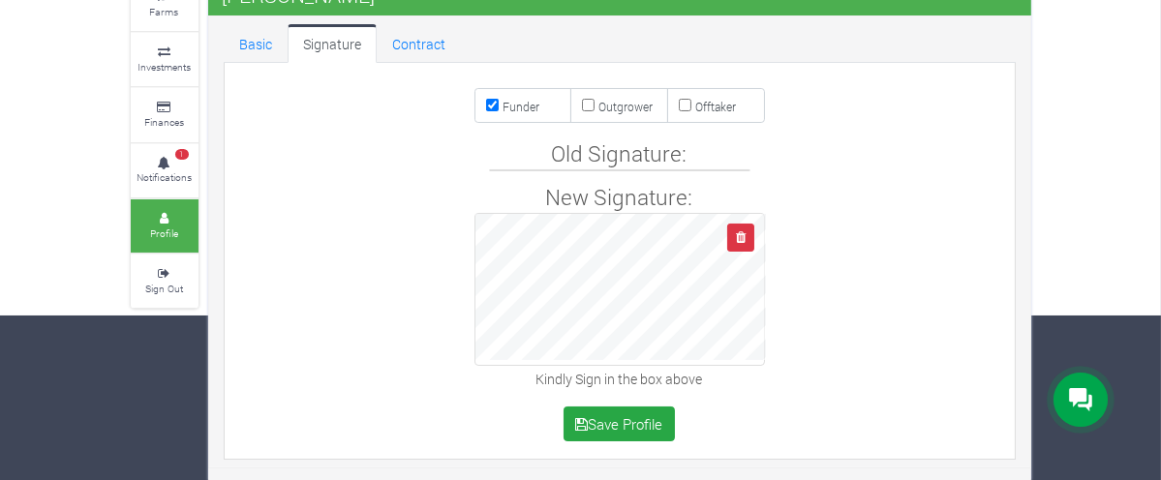
drag, startPoint x: 1154, startPoint y: 322, endPoint x: 1128, endPoint y: 201, distance: 123.9
click at [1046, 201] on div "× You need to update your KYC before sponsoring a Farm or Trade. Kindly click U…" at bounding box center [581, 205] width 930 height 556
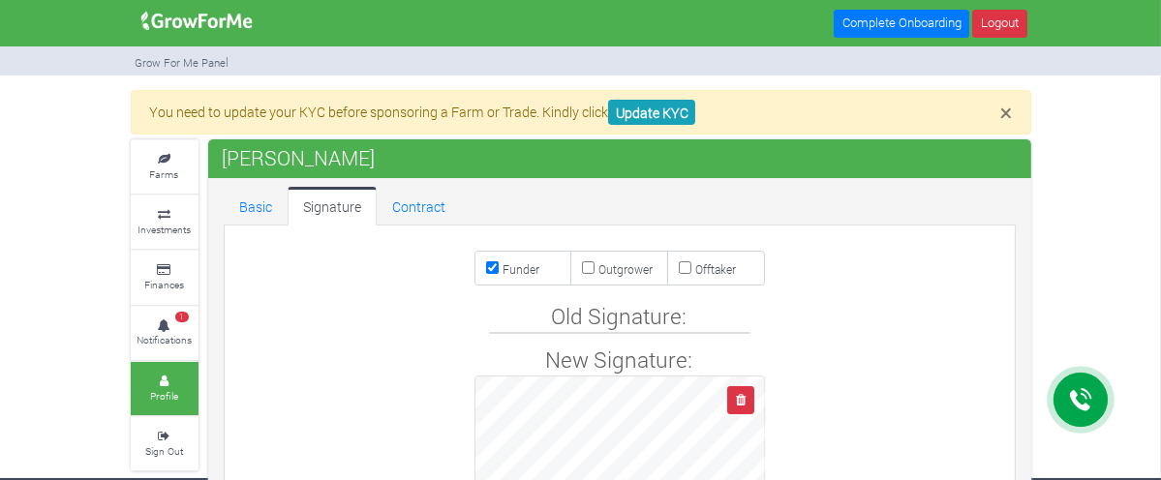
scroll to position [0, 0]
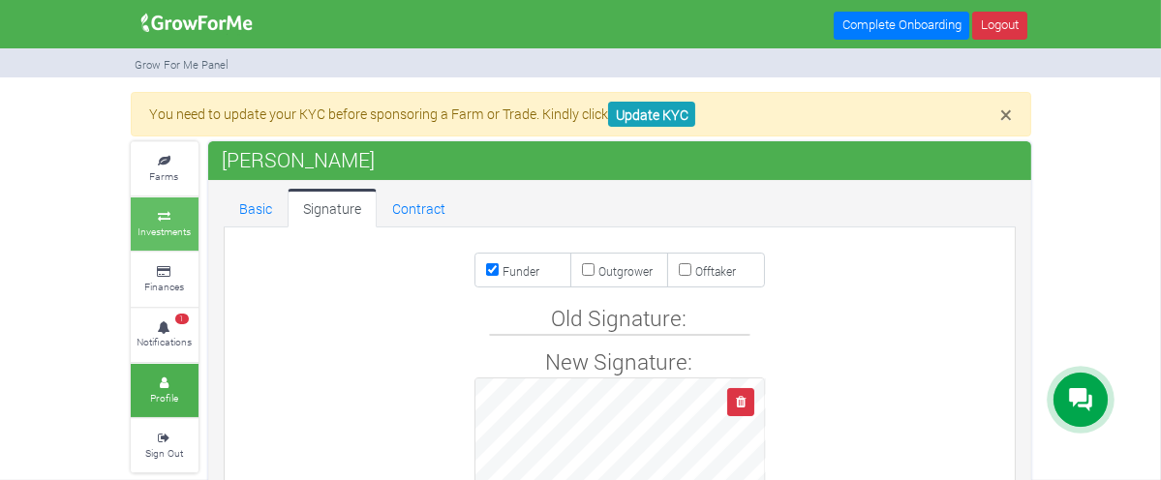
click at [131, 221] on link "Investments" at bounding box center [165, 224] width 68 height 53
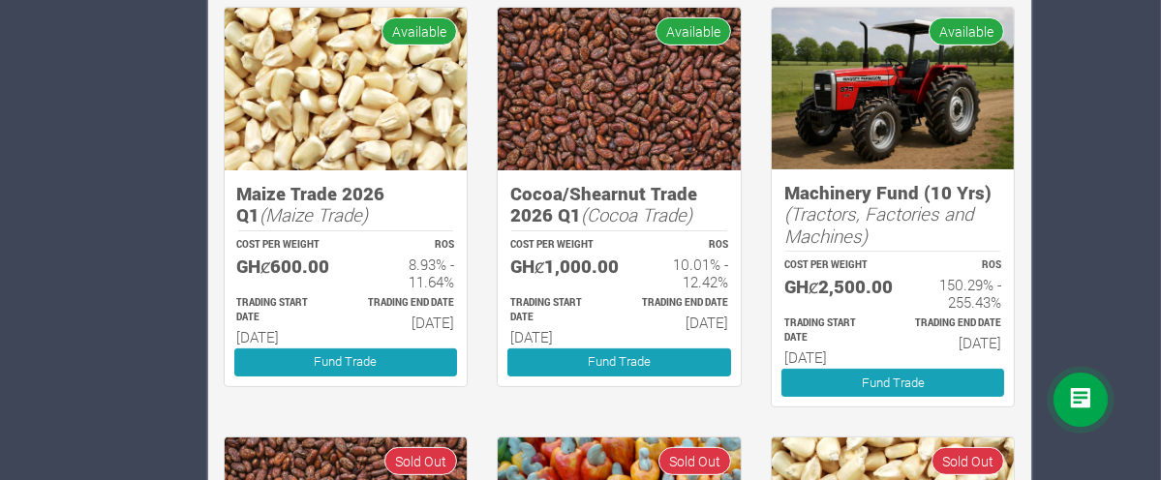
scroll to position [864, 0]
